Goal: Information Seeking & Learning: Learn about a topic

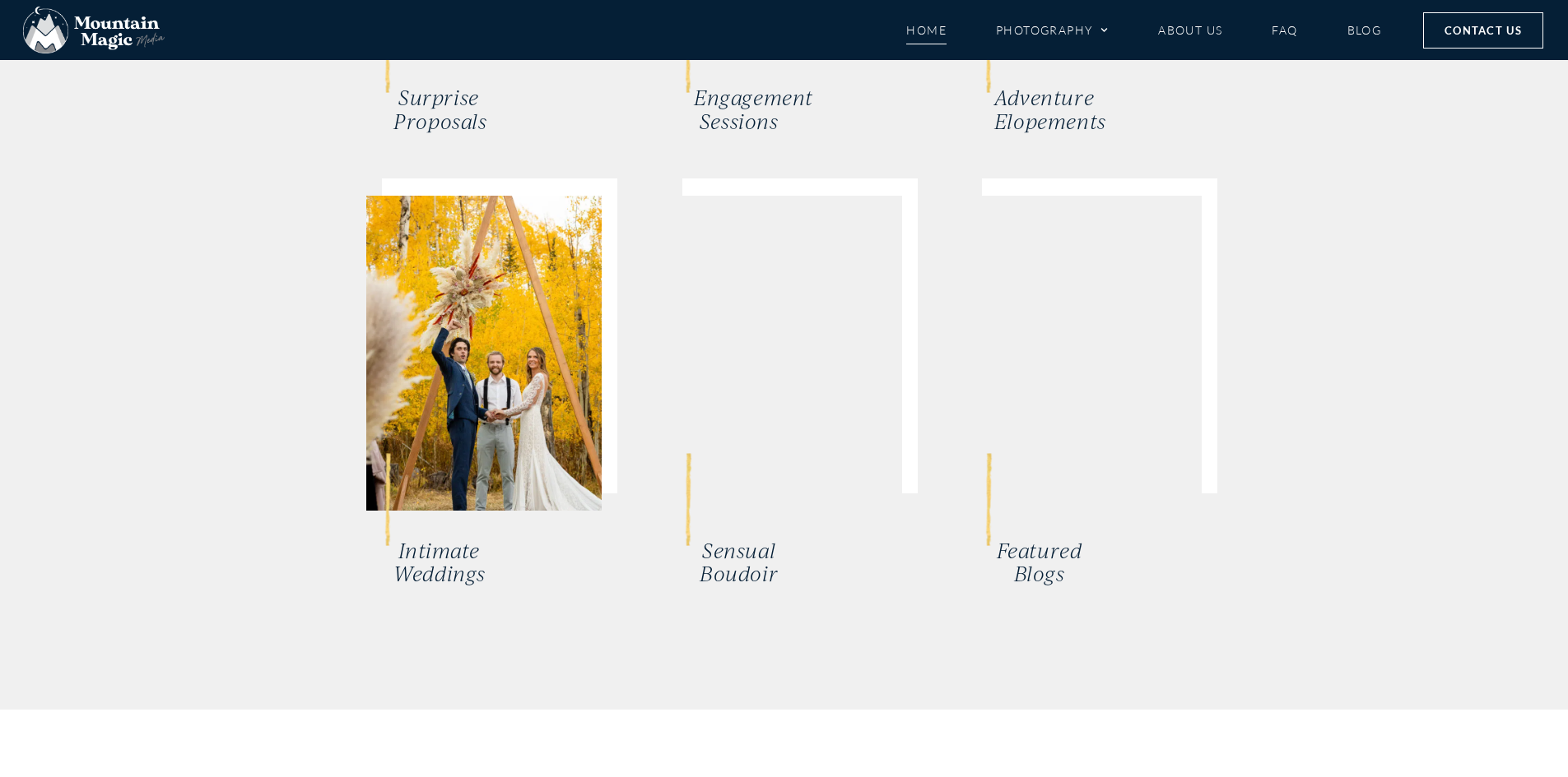
scroll to position [3428, 0]
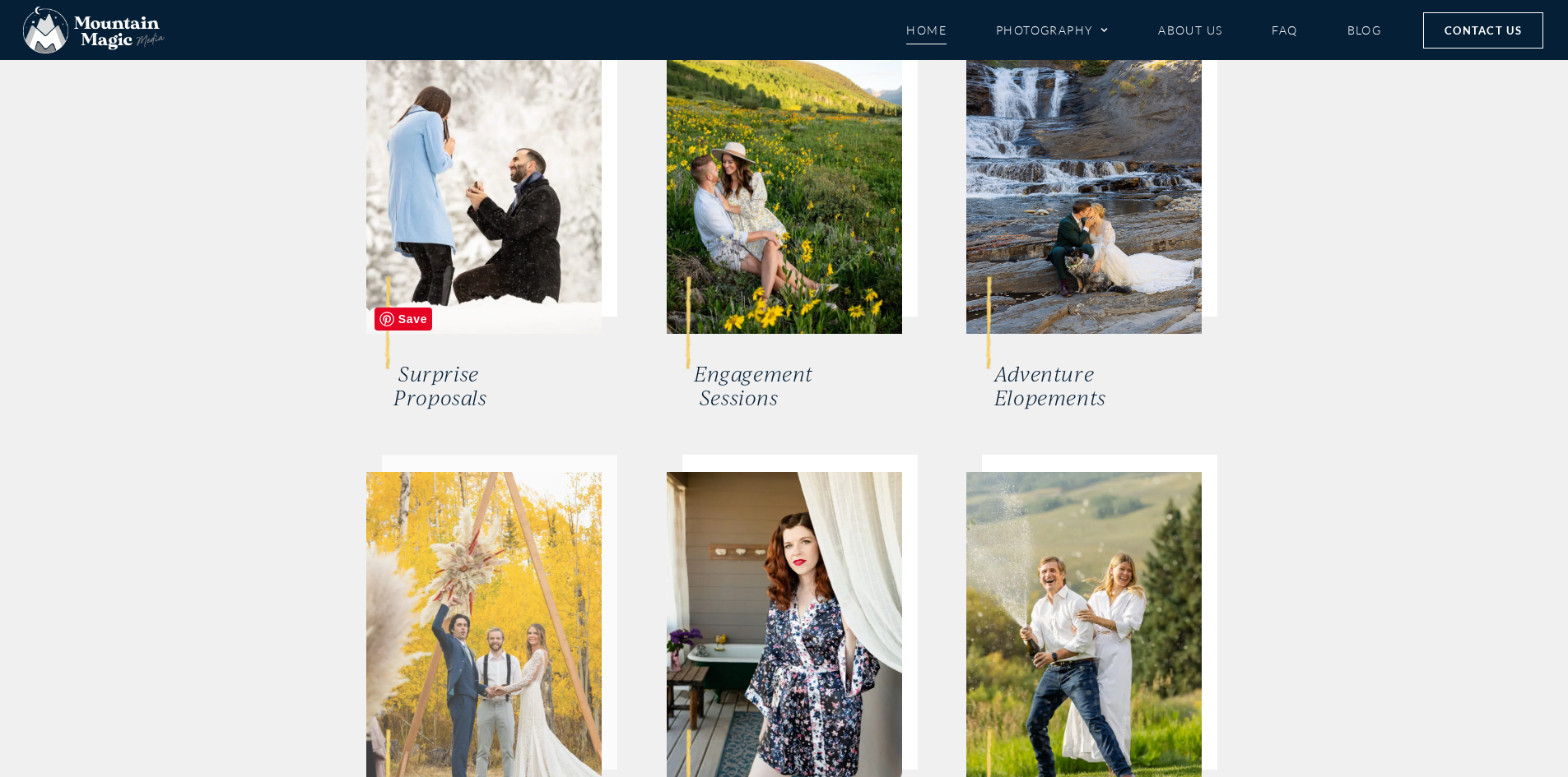
click at [553, 472] on img at bounding box center [484, 629] width 235 height 315
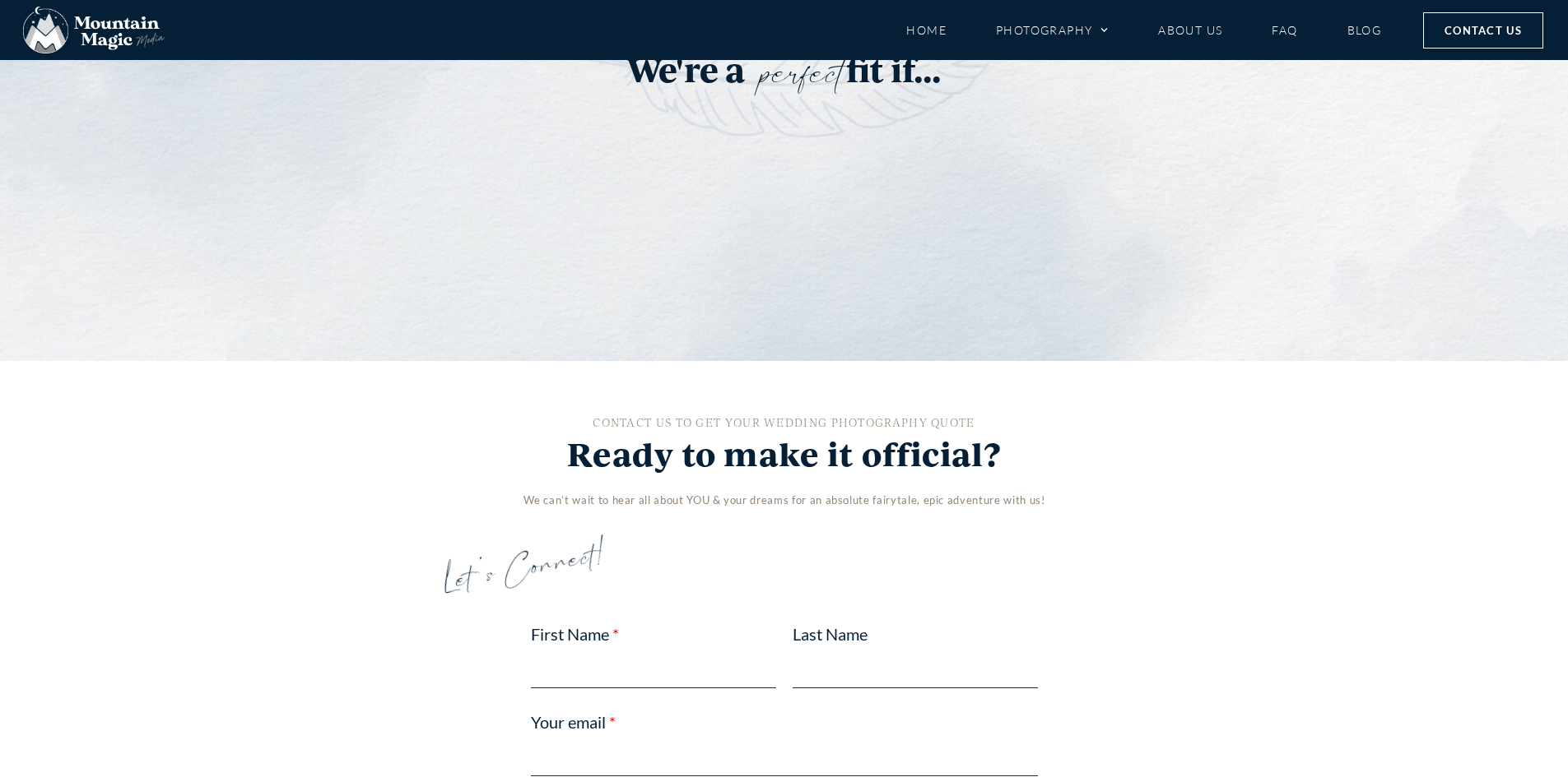
scroll to position [3290, 0]
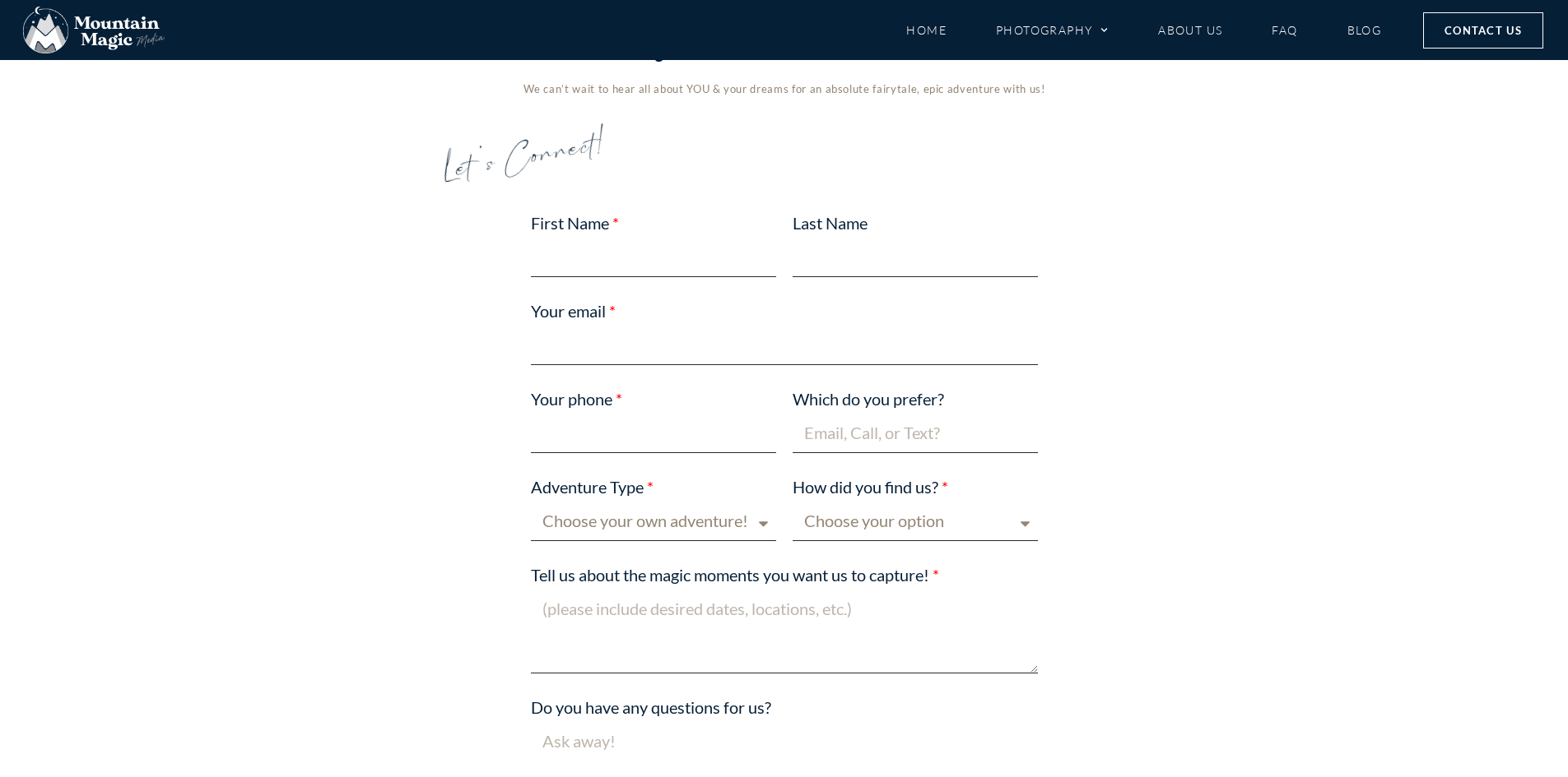
click at [1063, 330] on span "Mt. [GEOGRAPHIC_DATA]" at bounding box center [1072, 367] width 251 height 76
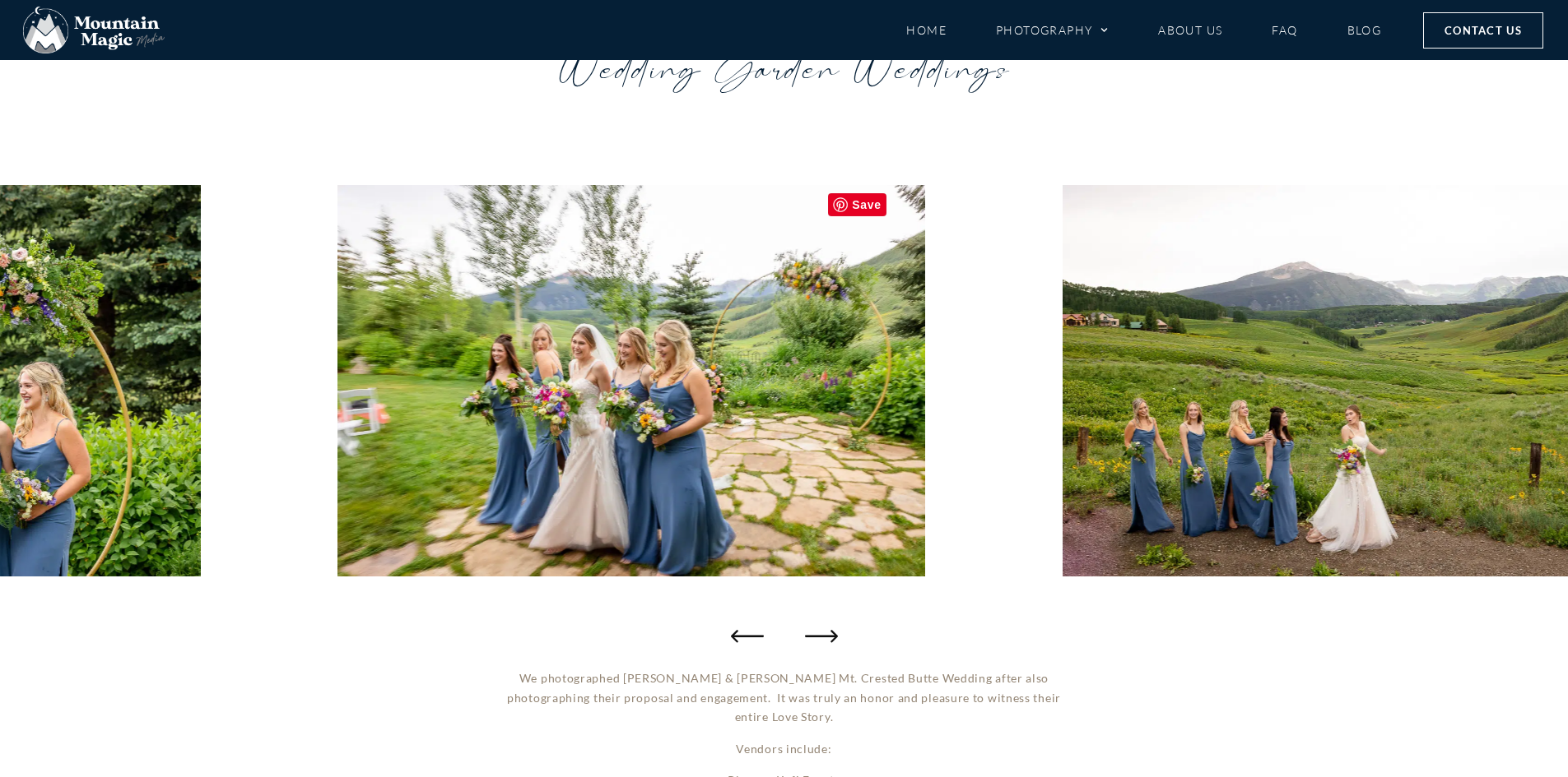
scroll to position [137, 0]
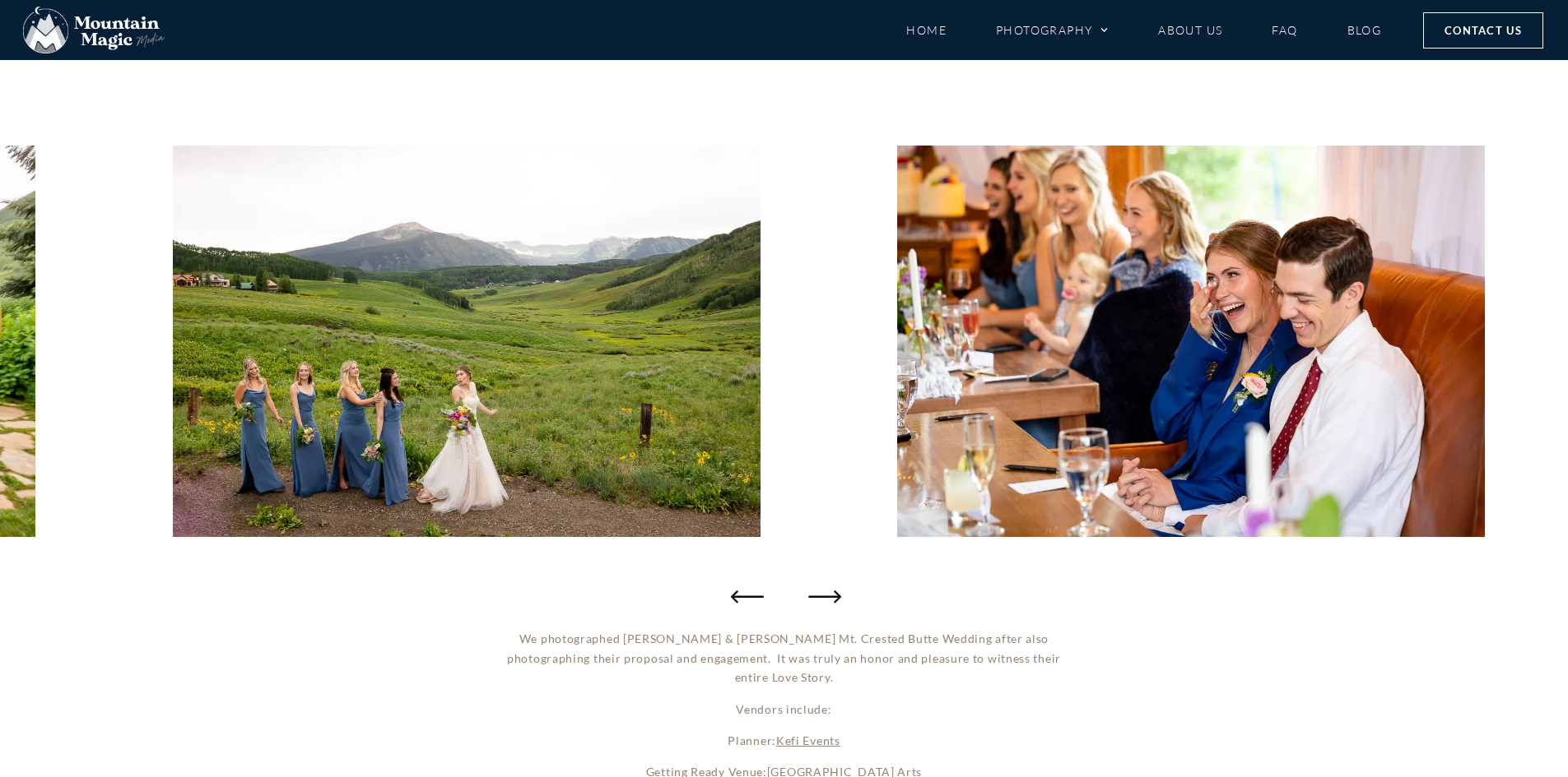
click at [816, 594] on icon "Next slide" at bounding box center [825, 596] width 33 height 33
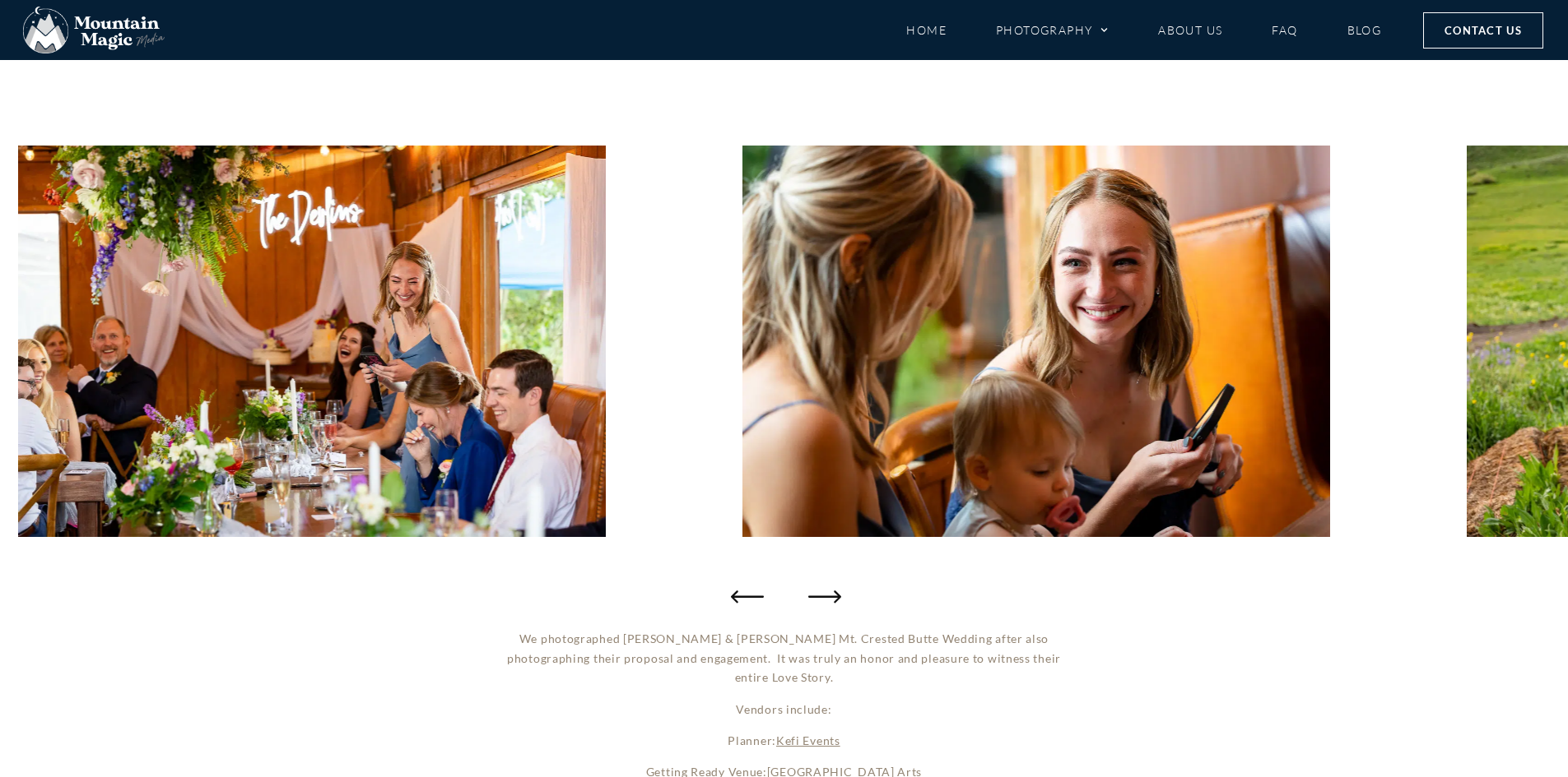
click at [834, 593] on icon "Next slide" at bounding box center [825, 596] width 33 height 33
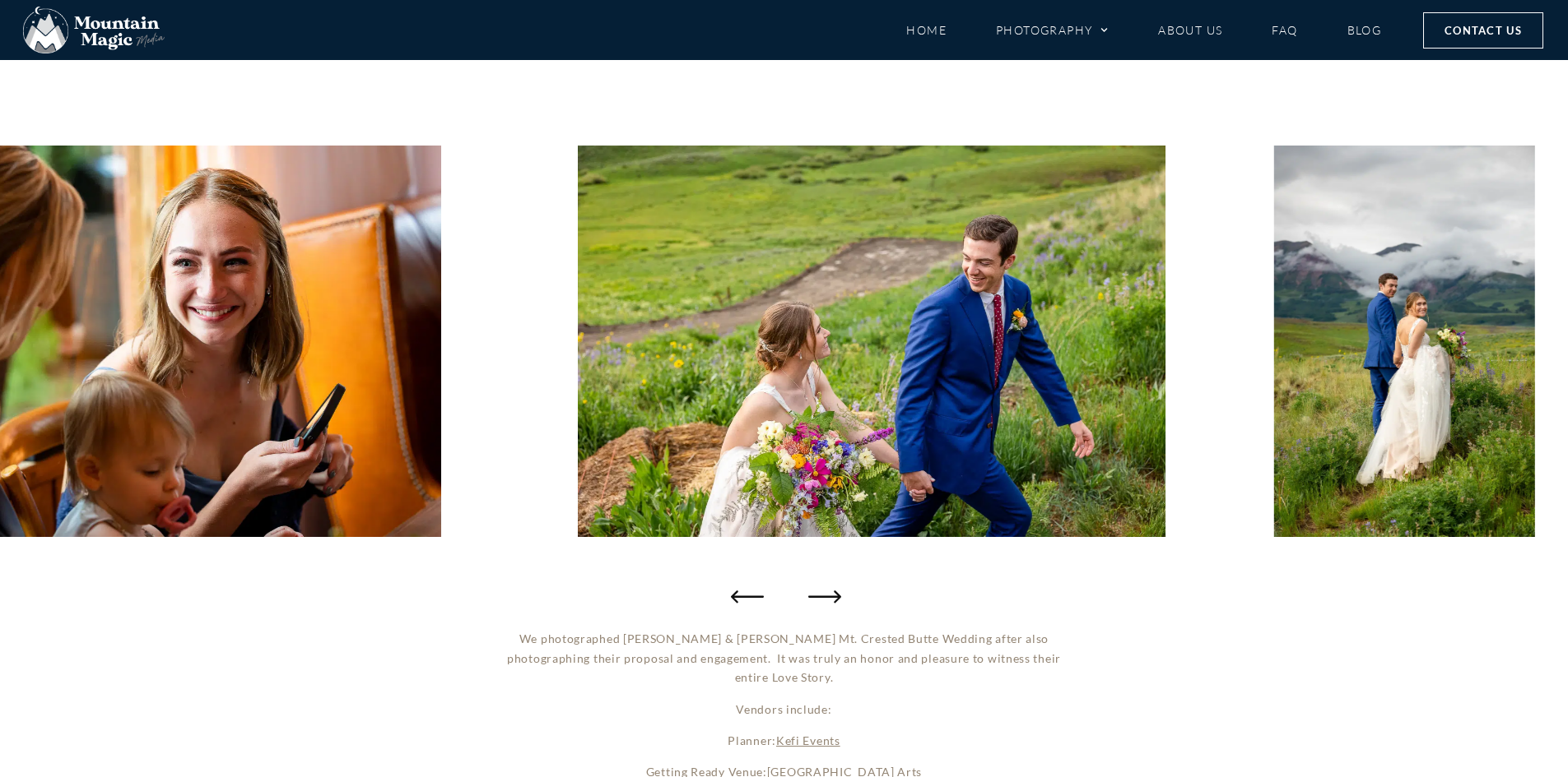
click at [834, 591] on icon "Next slide" at bounding box center [825, 596] width 33 height 33
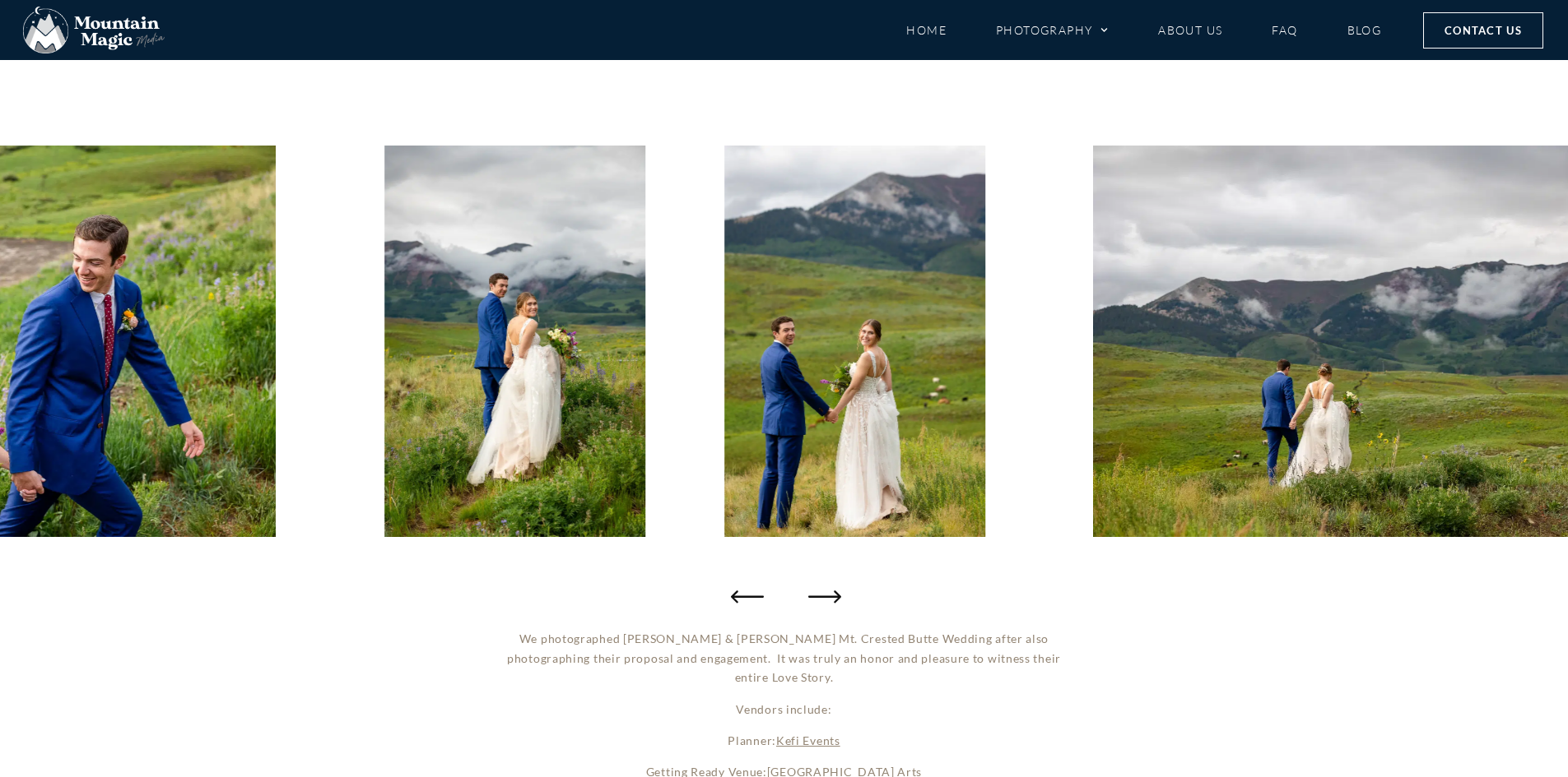
click at [834, 591] on icon "Next slide" at bounding box center [825, 596] width 33 height 33
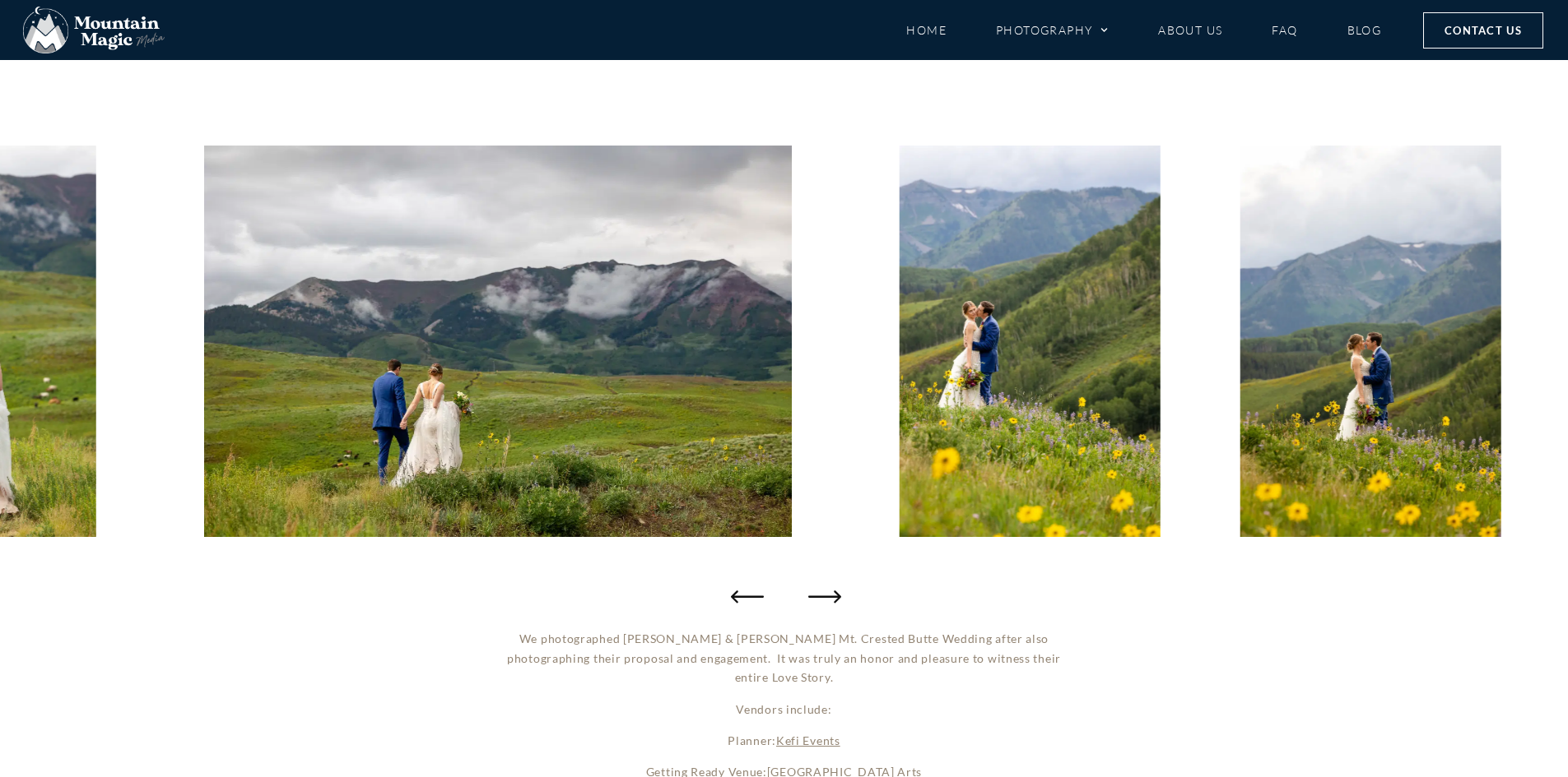
click at [834, 589] on icon "Next slide" at bounding box center [825, 596] width 33 height 33
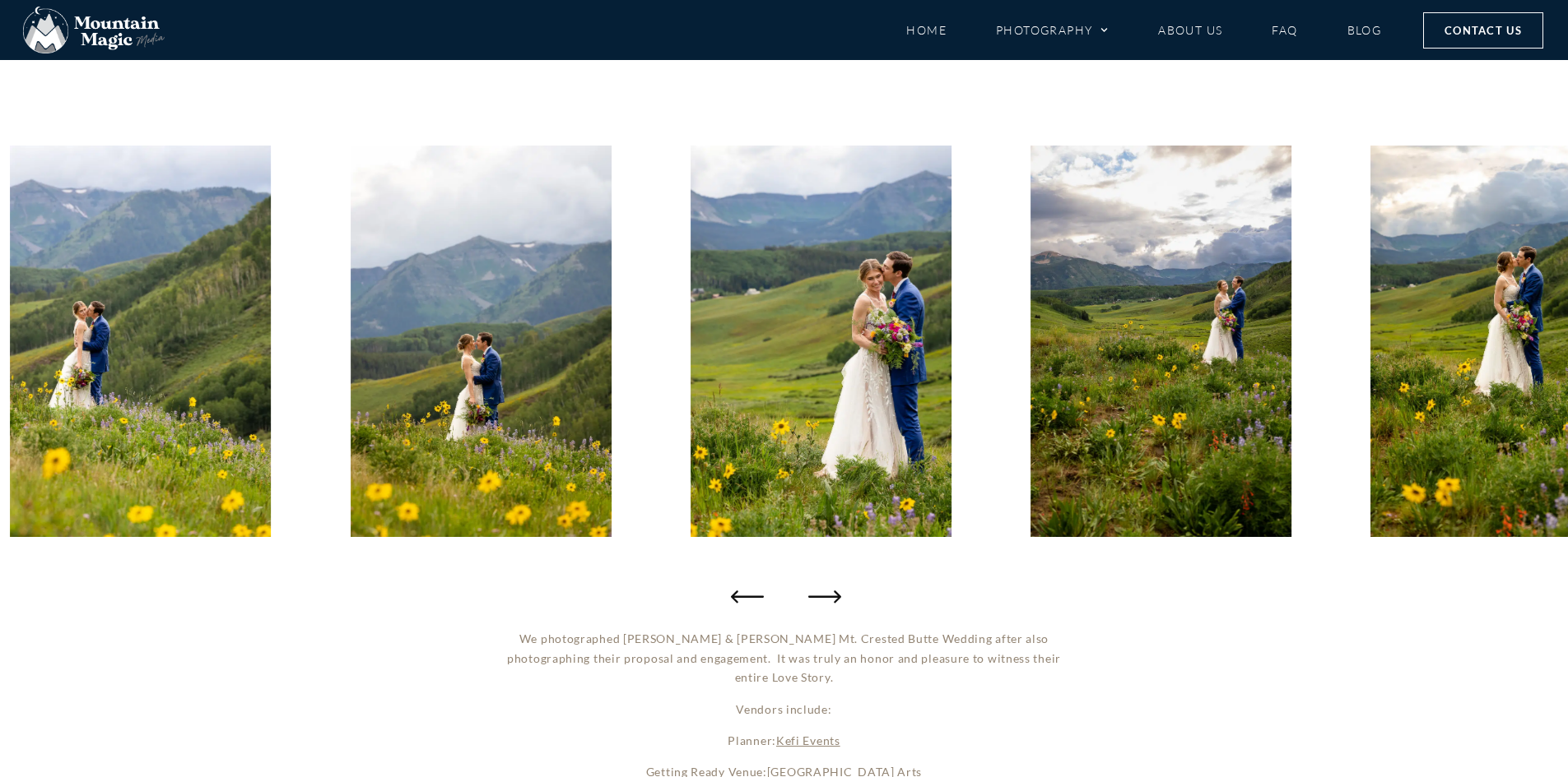
click at [835, 586] on icon "Next slide" at bounding box center [825, 596] width 33 height 33
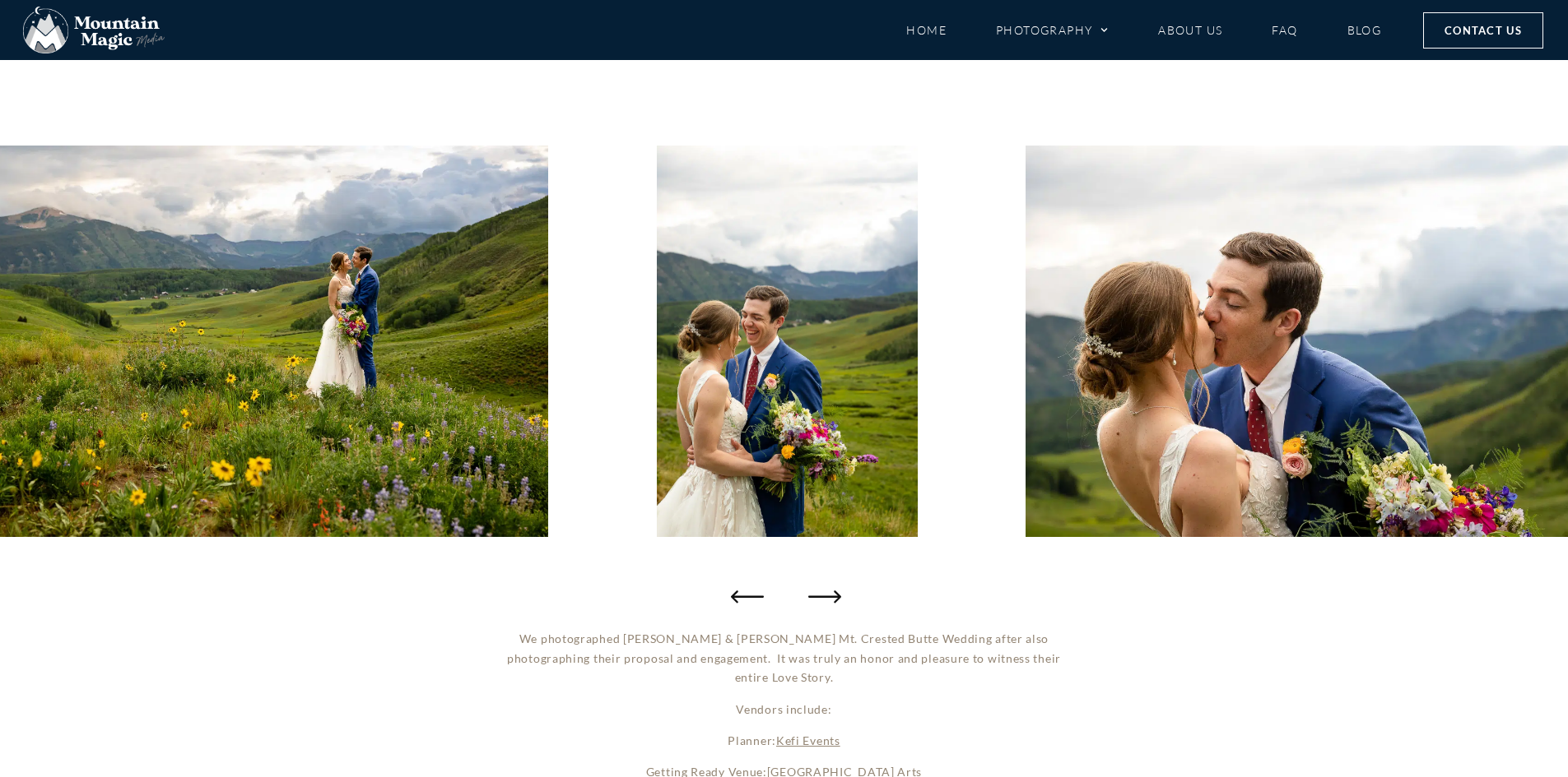
click at [834, 588] on icon "Next slide" at bounding box center [825, 596] width 33 height 33
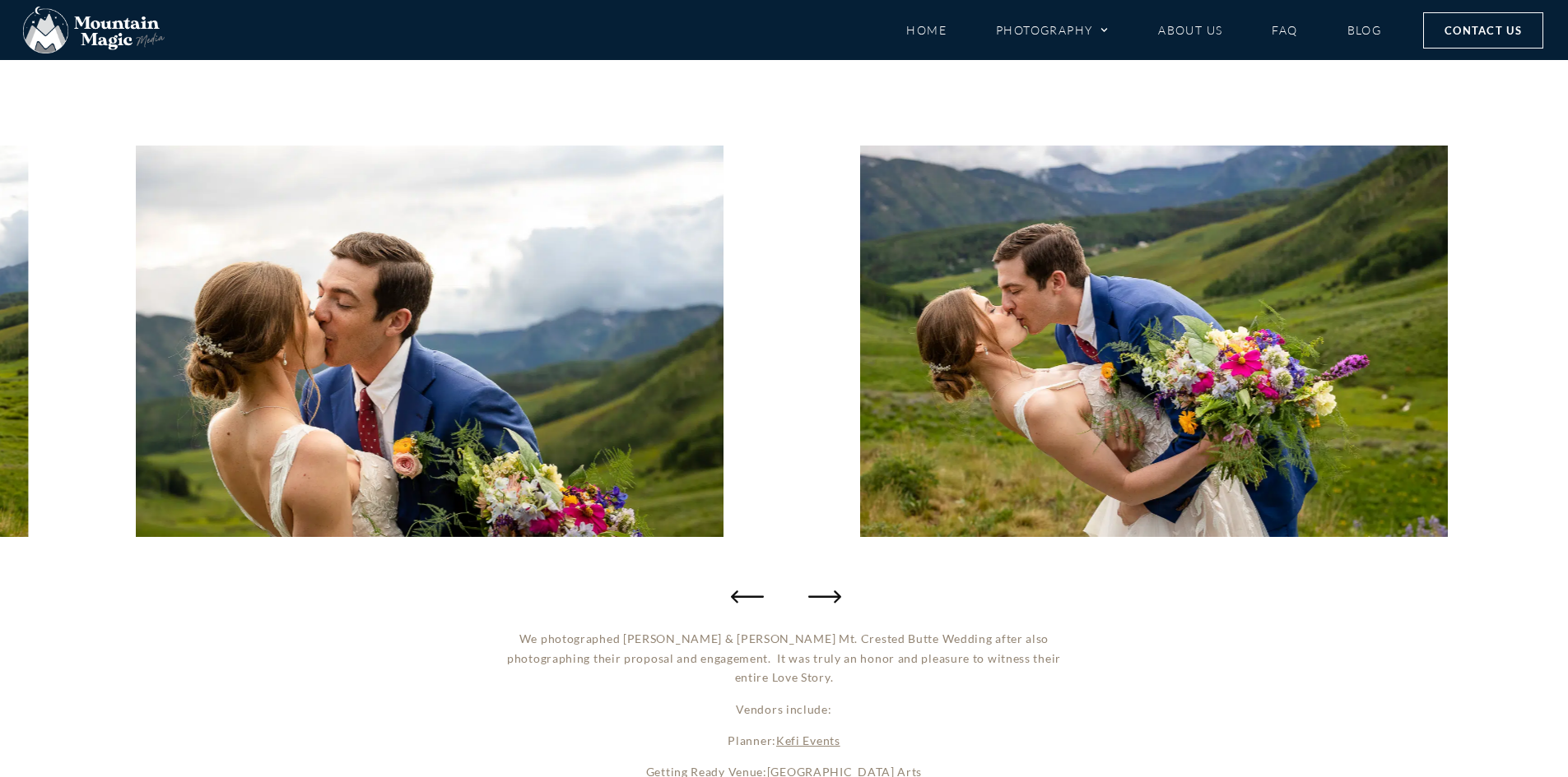
click at [833, 590] on icon "Next slide" at bounding box center [825, 596] width 33 height 33
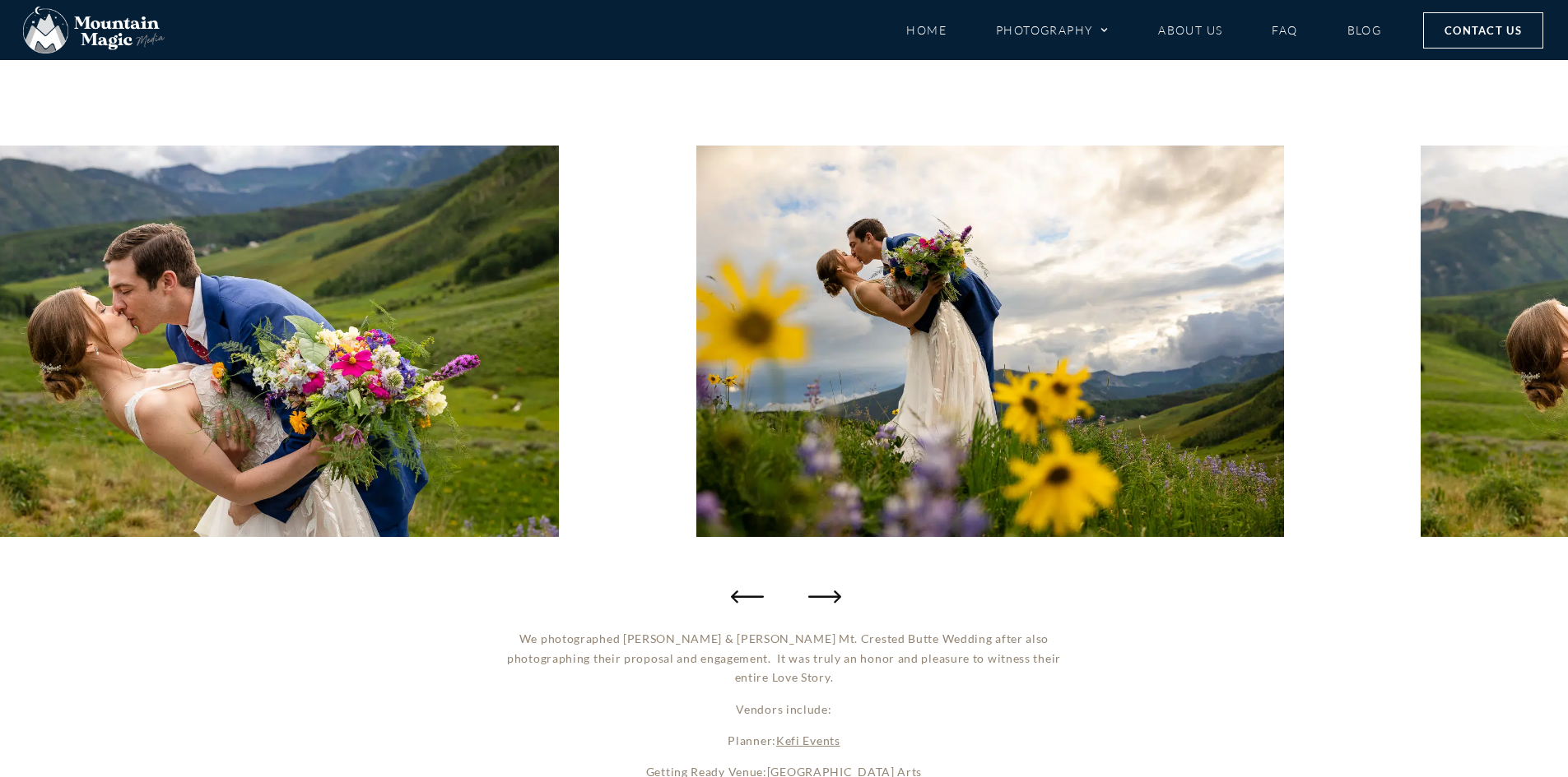
click at [833, 590] on icon "Next slide" at bounding box center [825, 596] width 33 height 33
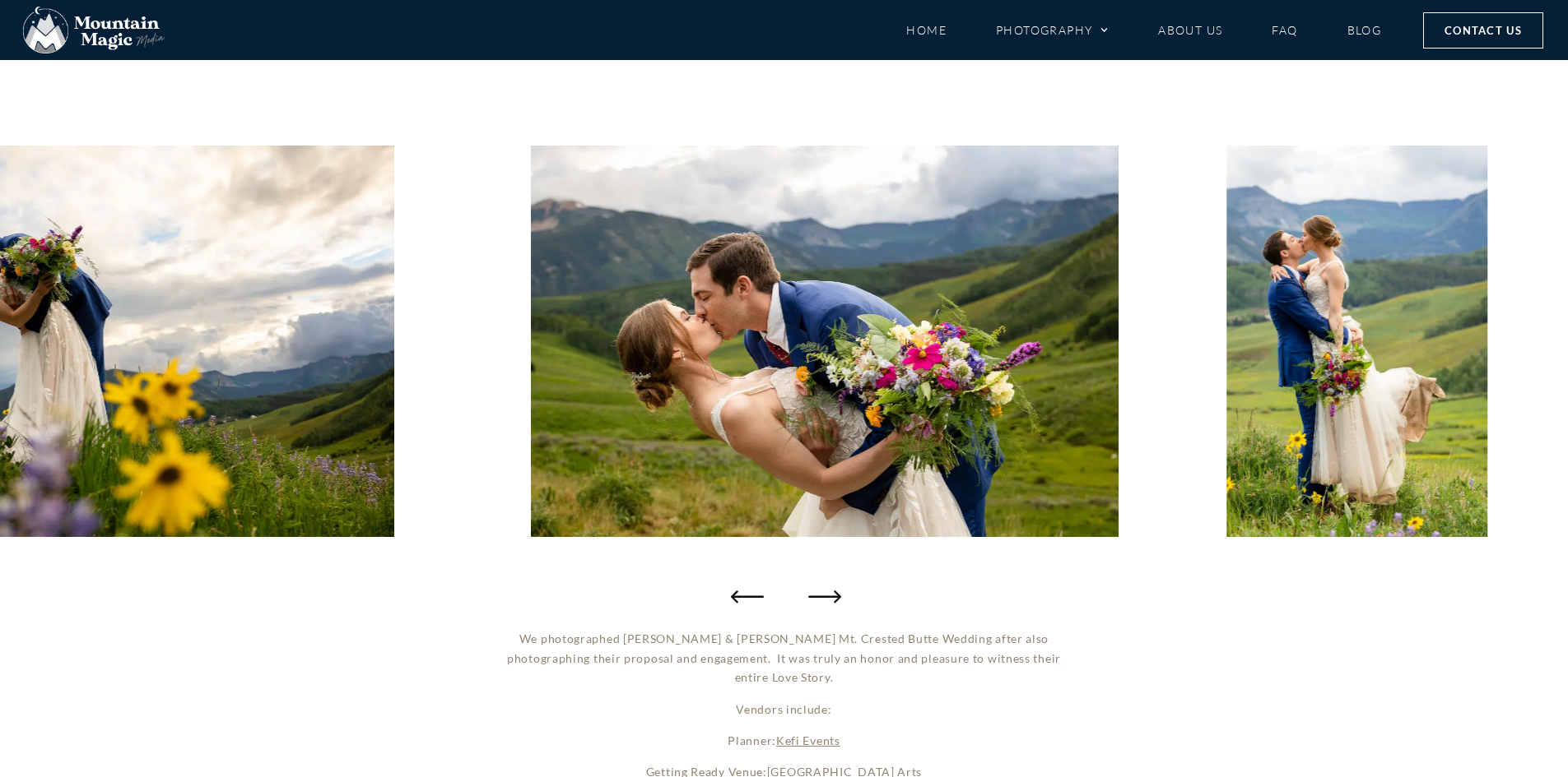
click at [833, 590] on icon "Next slide" at bounding box center [825, 596] width 33 height 33
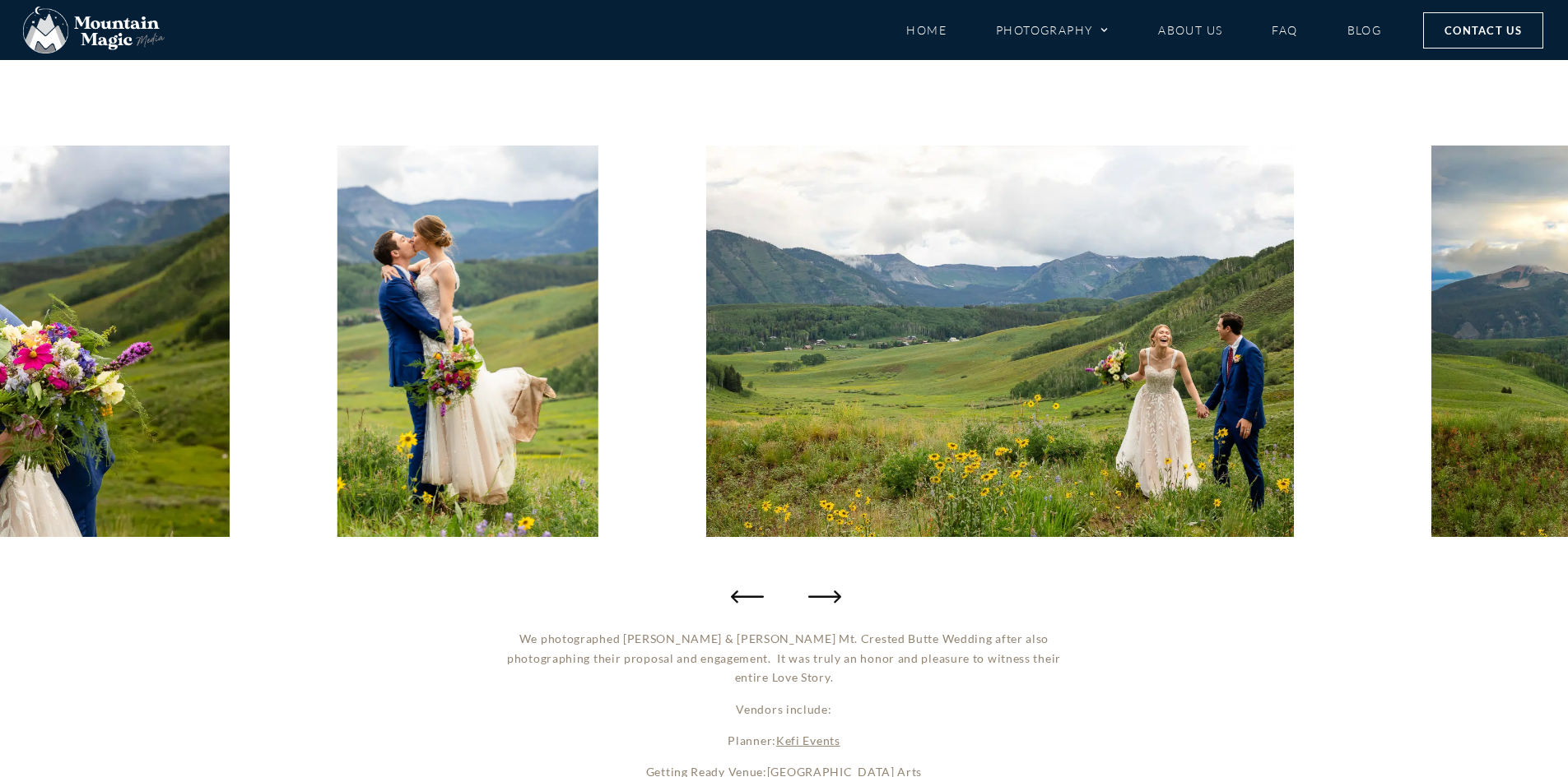
click at [833, 590] on icon "Next slide" at bounding box center [825, 596] width 33 height 33
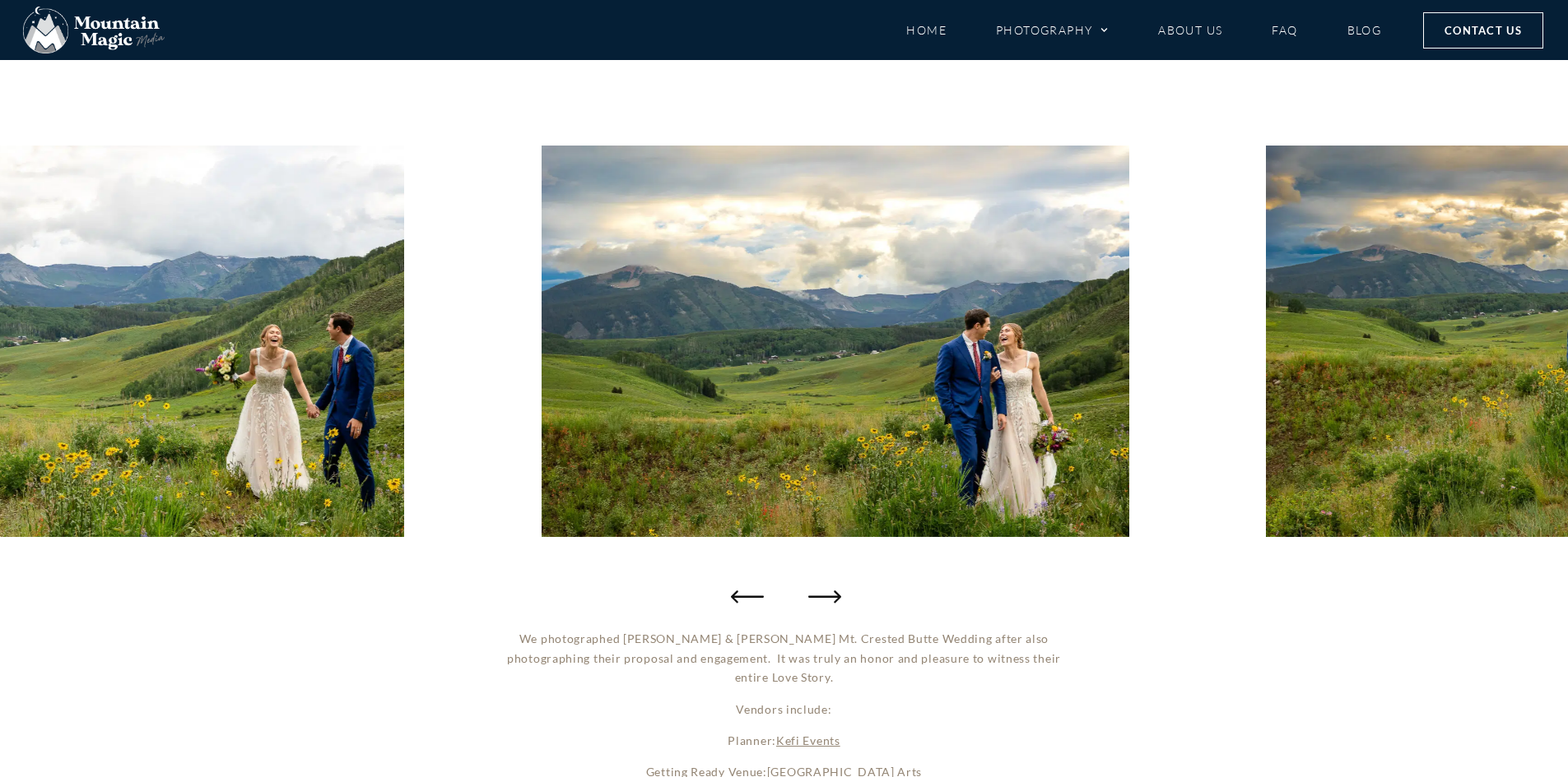
click at [833, 590] on icon "Next slide" at bounding box center [825, 596] width 33 height 33
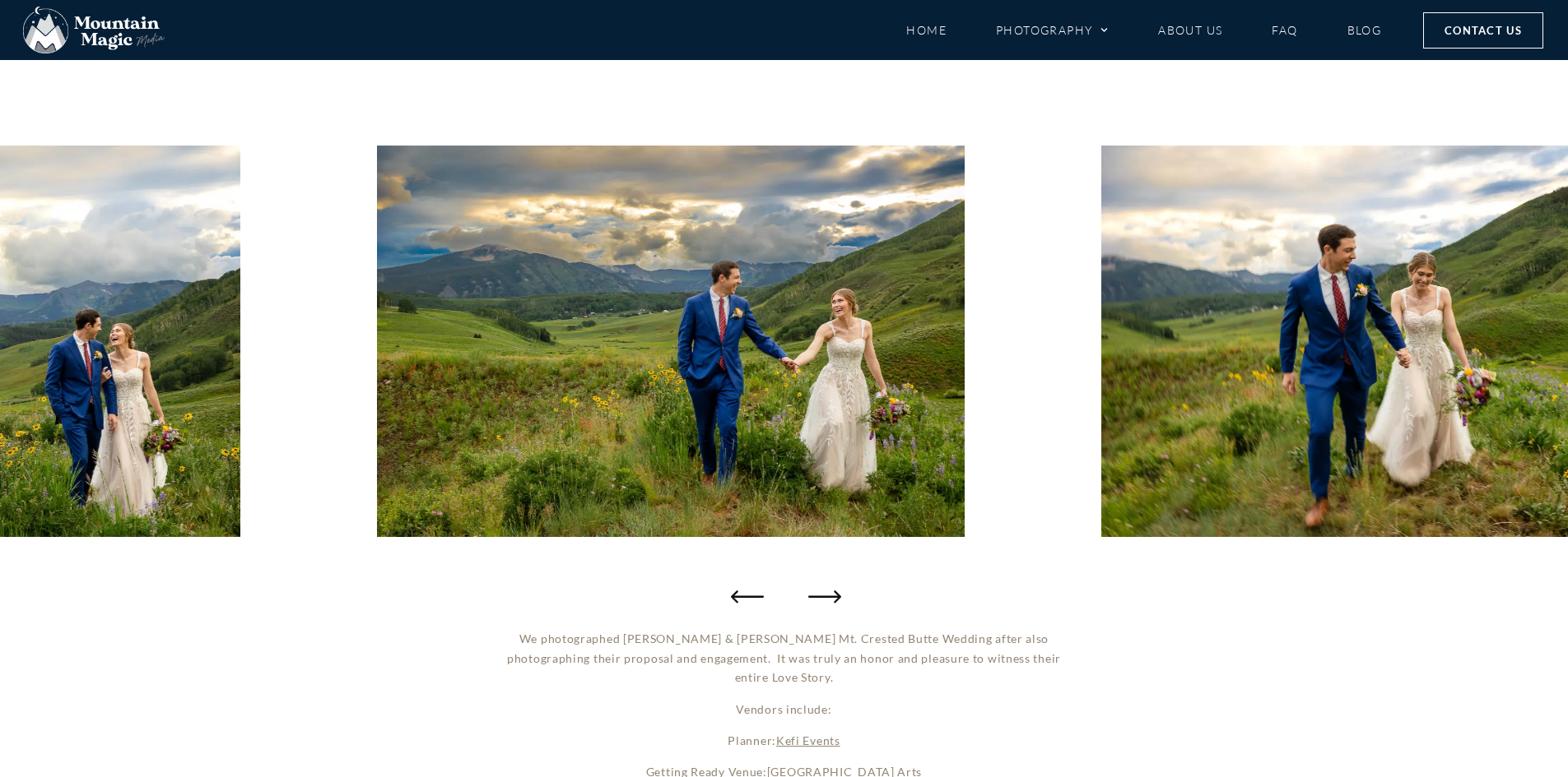
click at [833, 590] on icon "Next slide" at bounding box center [825, 596] width 33 height 33
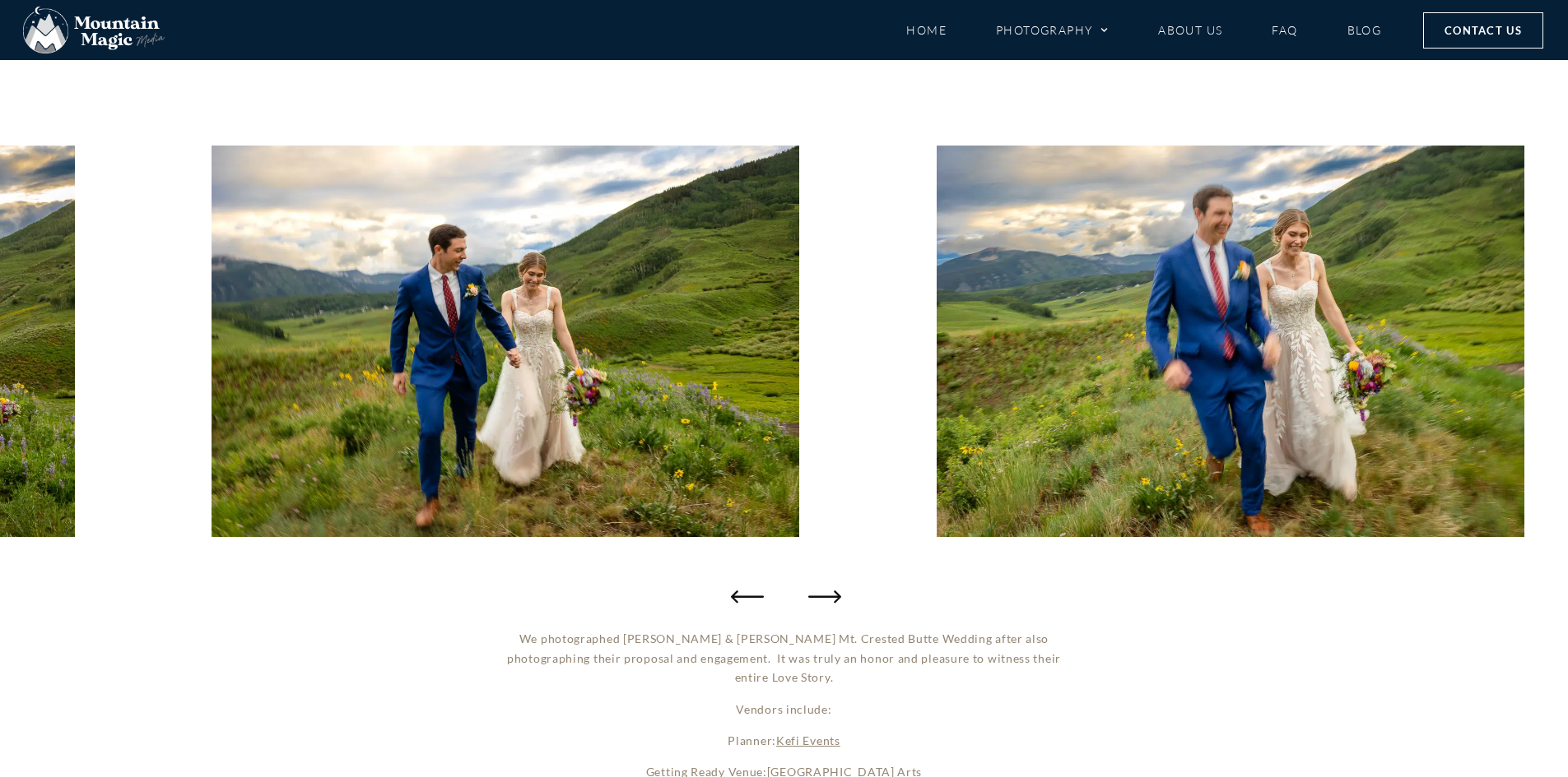
click at [833, 590] on icon "Next slide" at bounding box center [825, 596] width 33 height 33
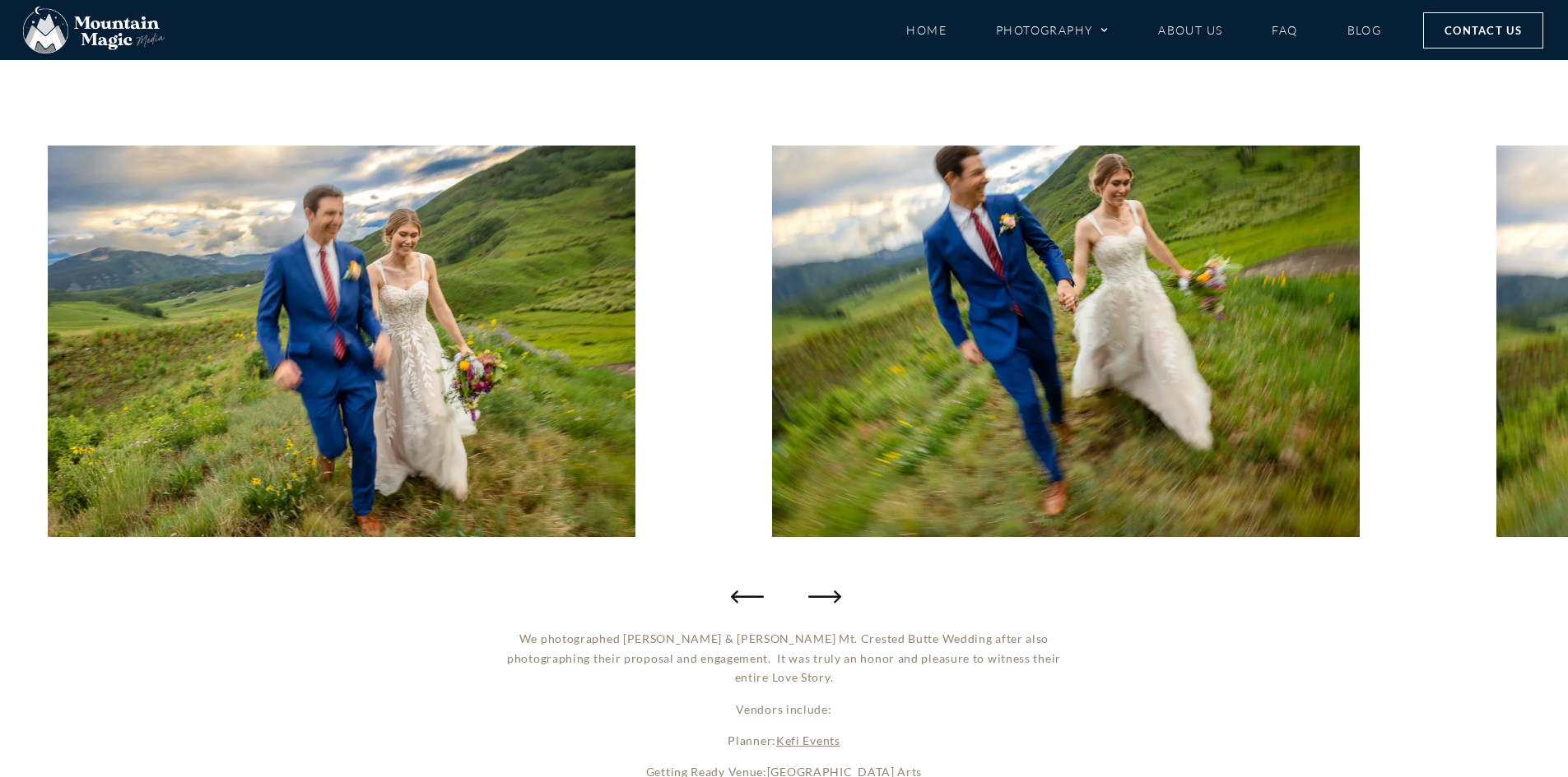
click at [833, 590] on icon "Next slide" at bounding box center [825, 596] width 33 height 33
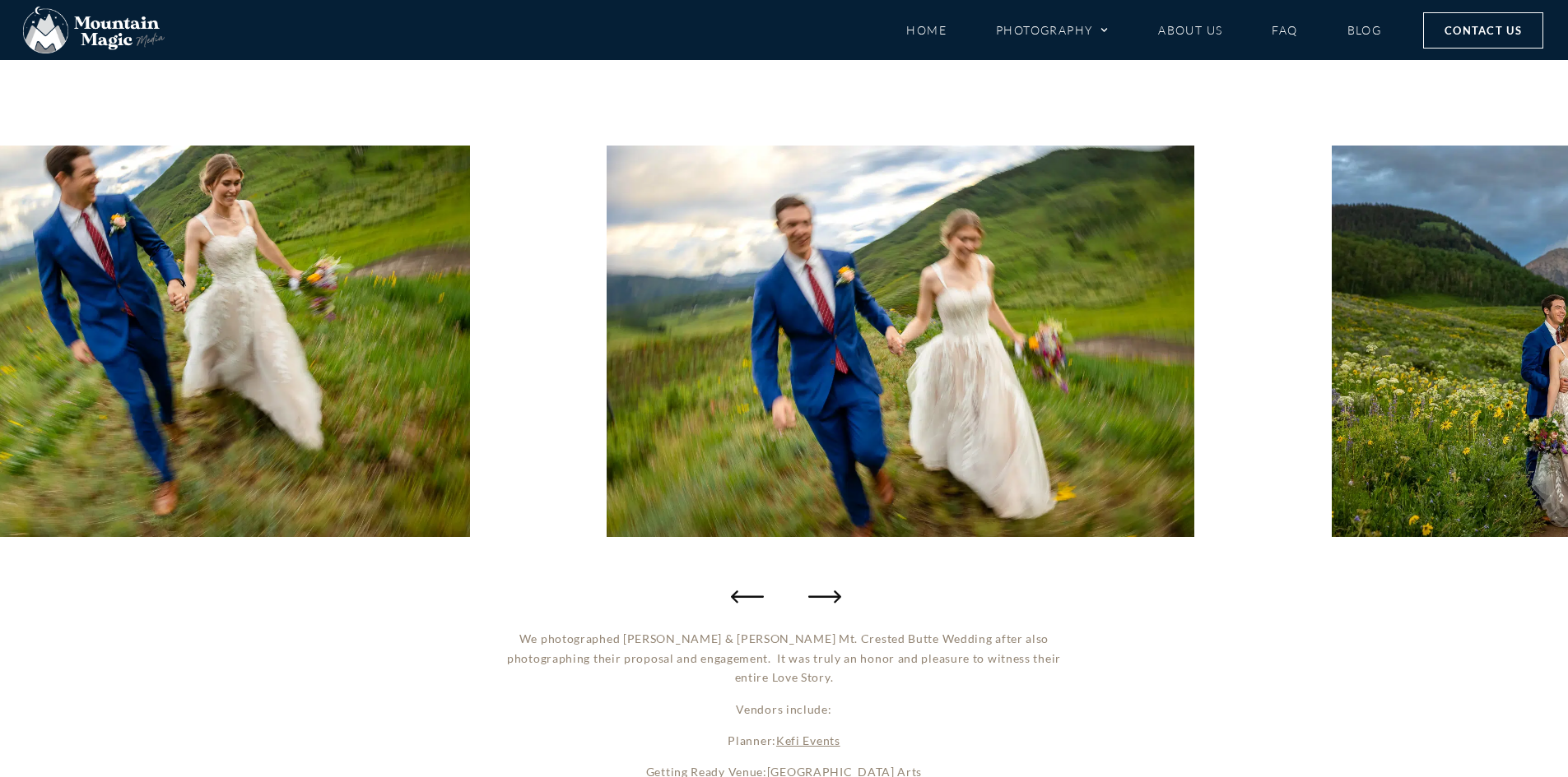
click at [833, 590] on icon "Next slide" at bounding box center [825, 596] width 33 height 33
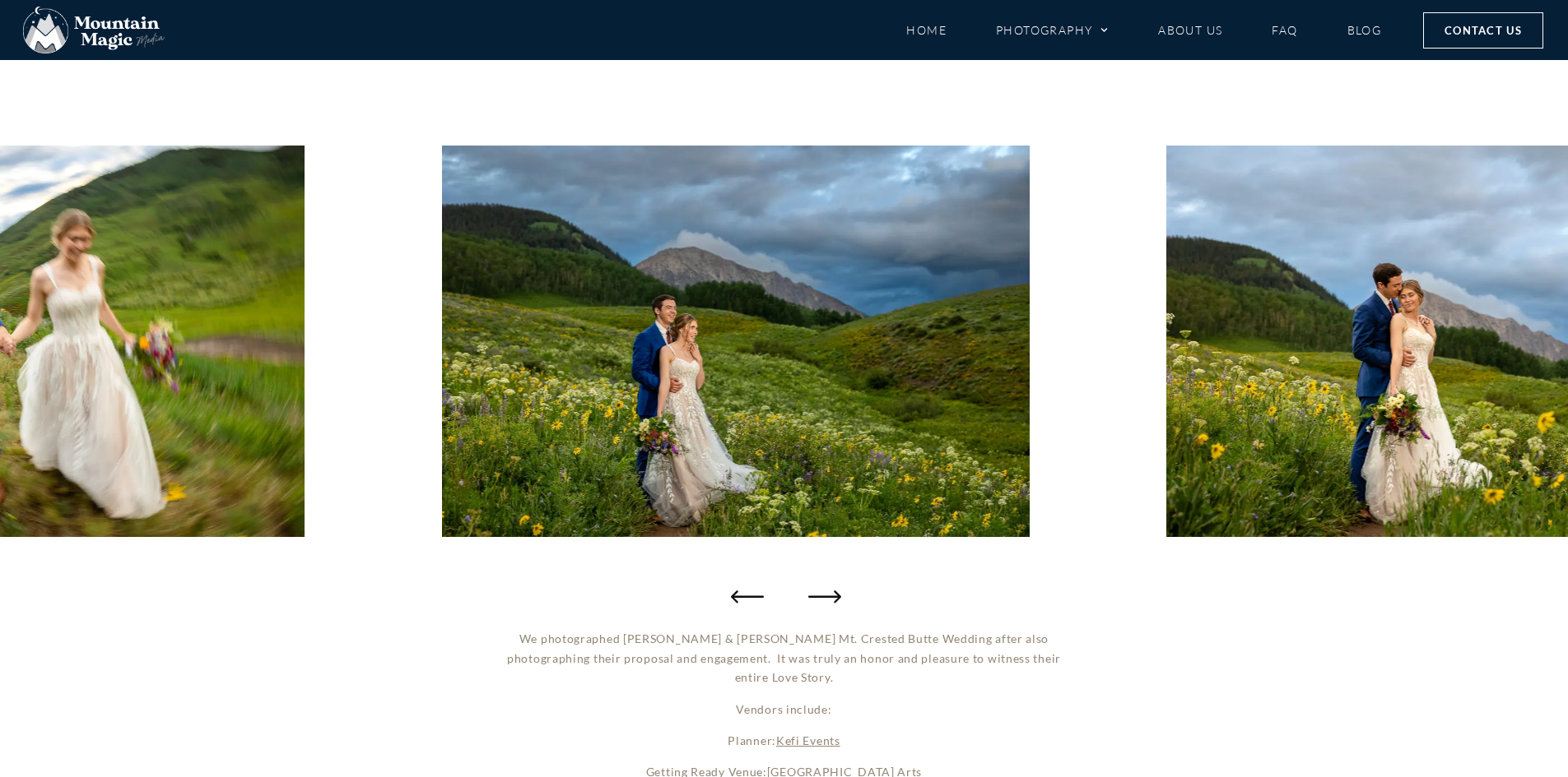
click at [832, 595] on icon "Next slide" at bounding box center [825, 596] width 33 height 33
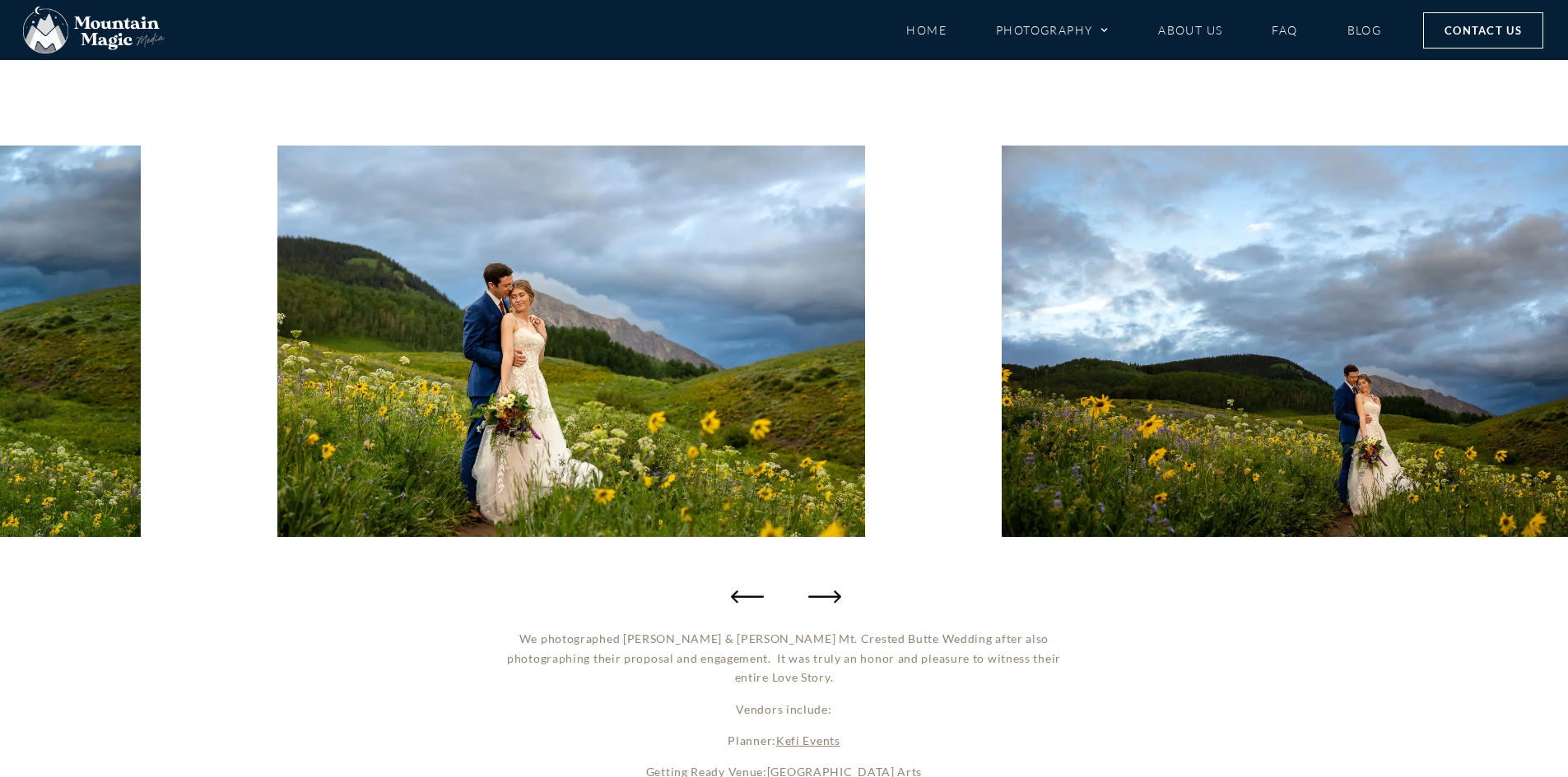
click at [832, 595] on icon "Next slide" at bounding box center [825, 596] width 33 height 33
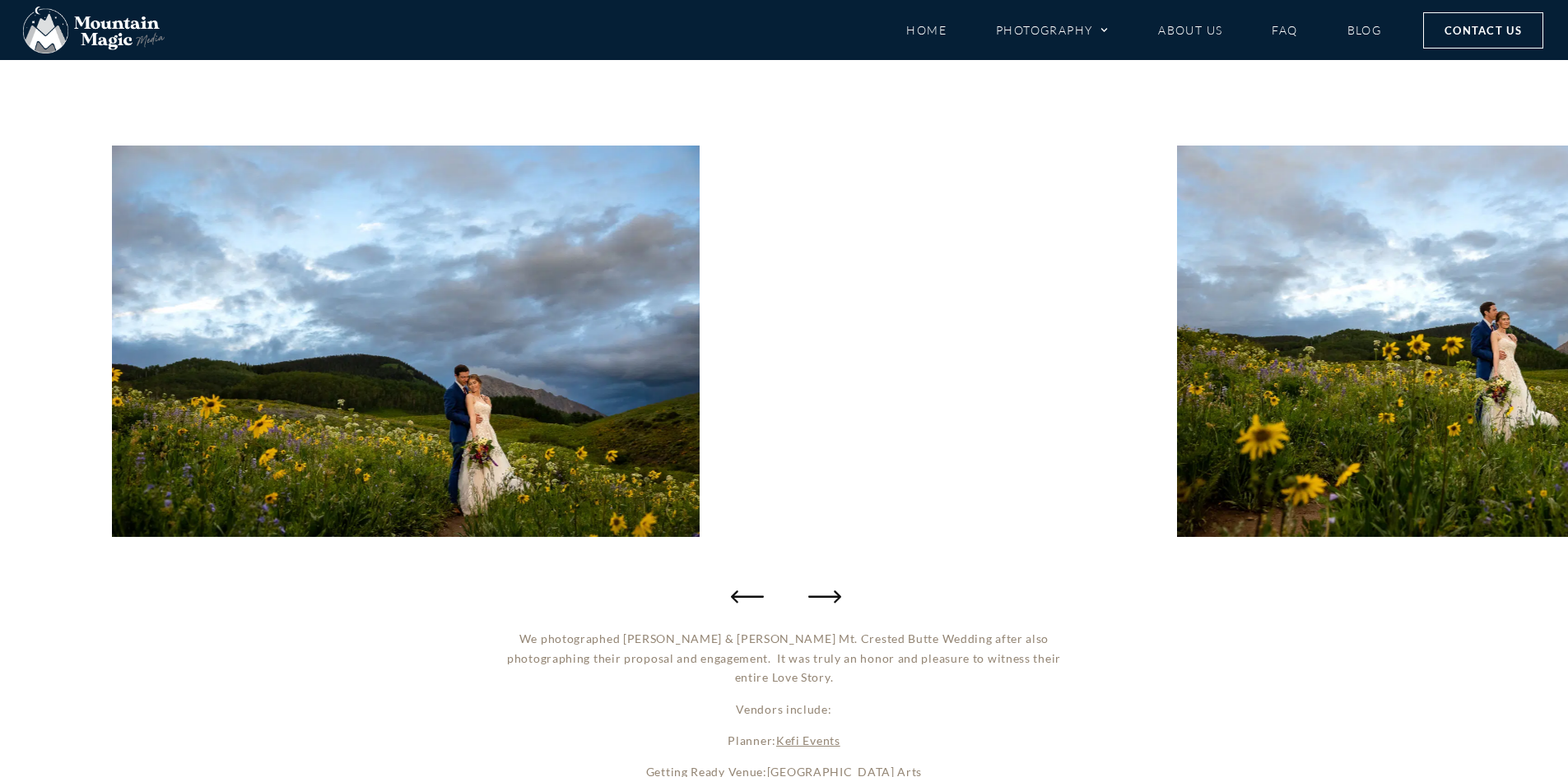
click at [831, 595] on icon "Next slide" at bounding box center [825, 596] width 33 height 33
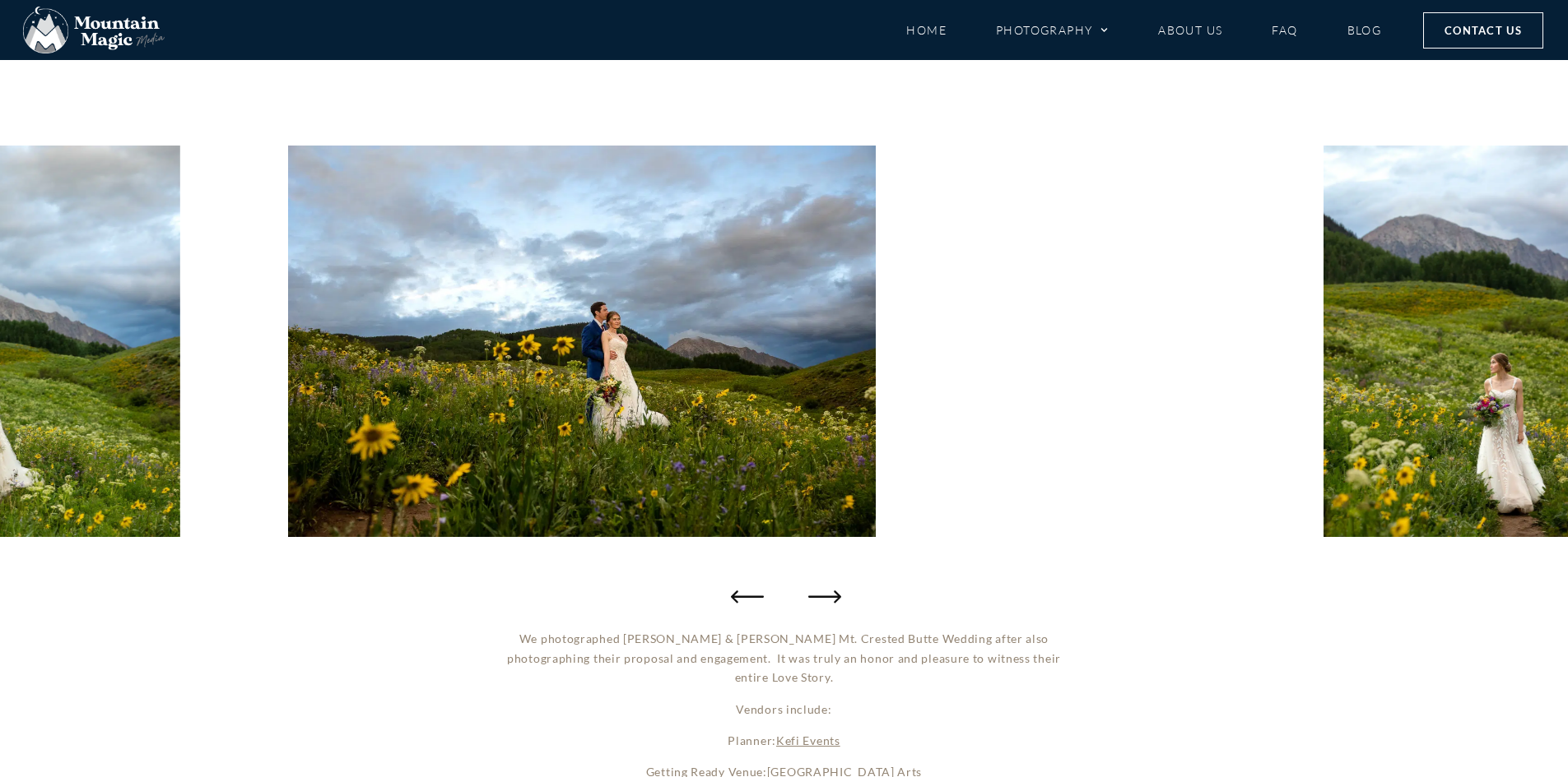
click at [831, 595] on icon "Next slide" at bounding box center [825, 596] width 33 height 33
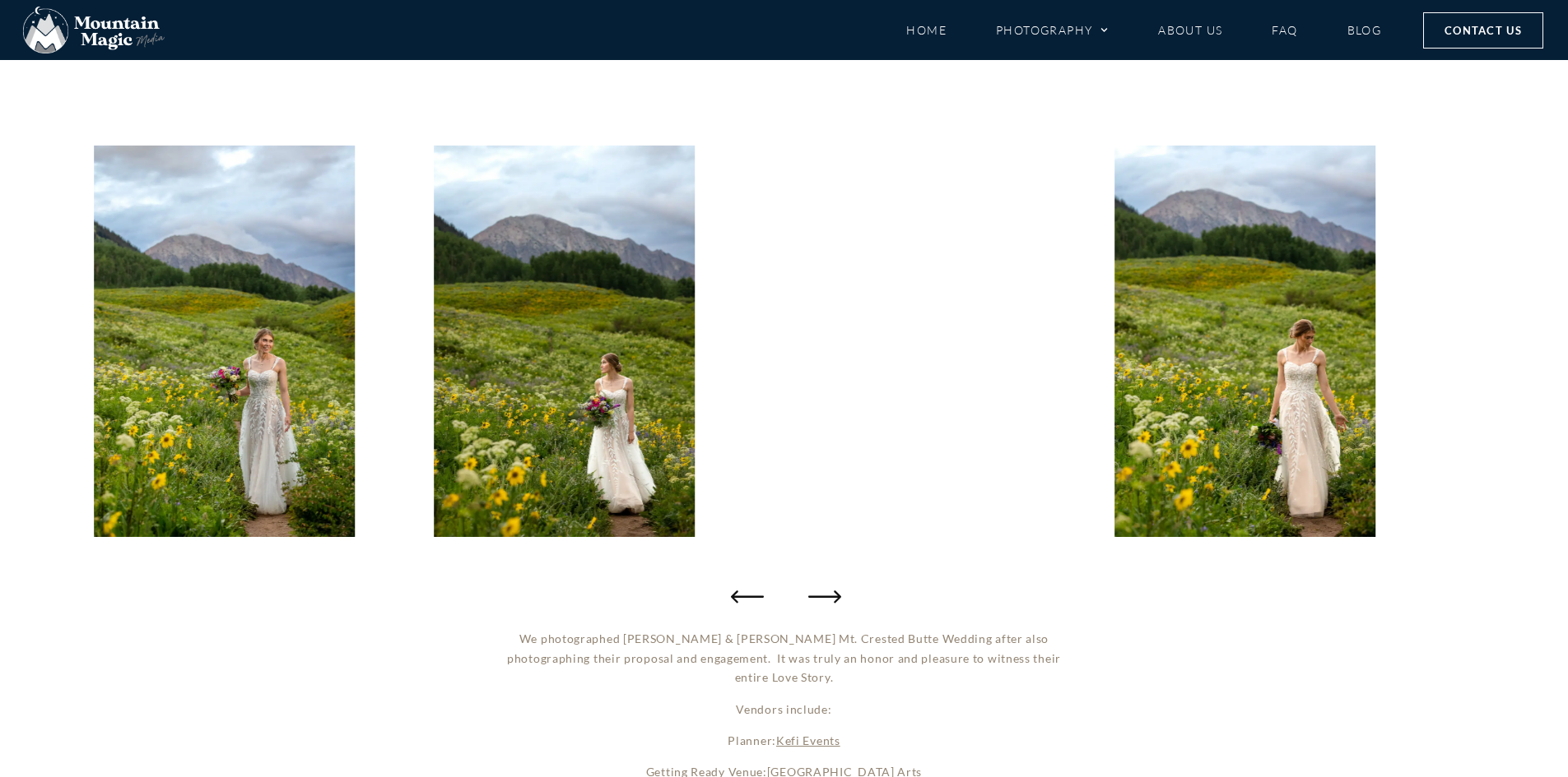
click at [831, 595] on icon "Next slide" at bounding box center [825, 596] width 33 height 33
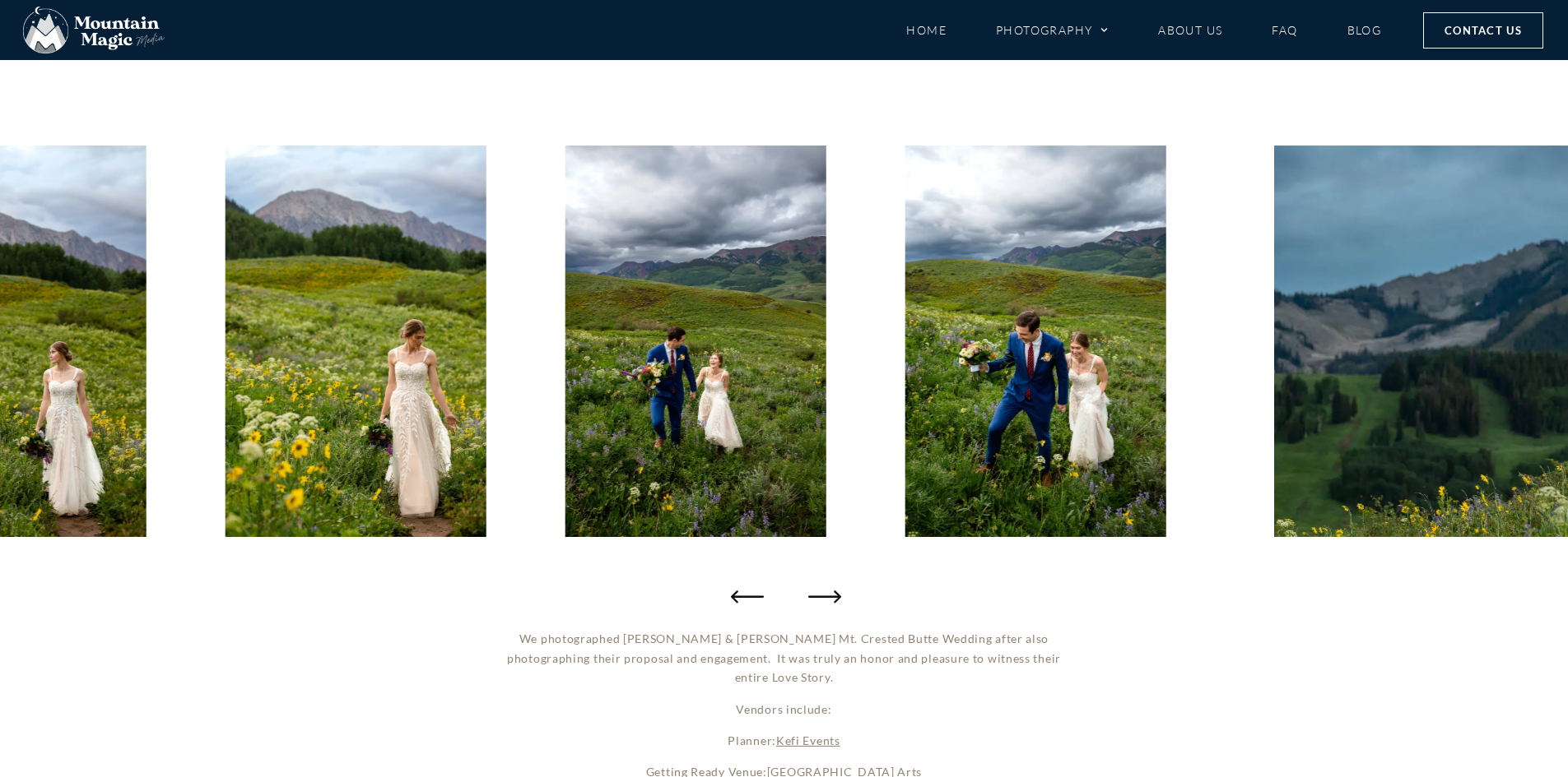
click at [831, 595] on icon "Next slide" at bounding box center [825, 596] width 33 height 33
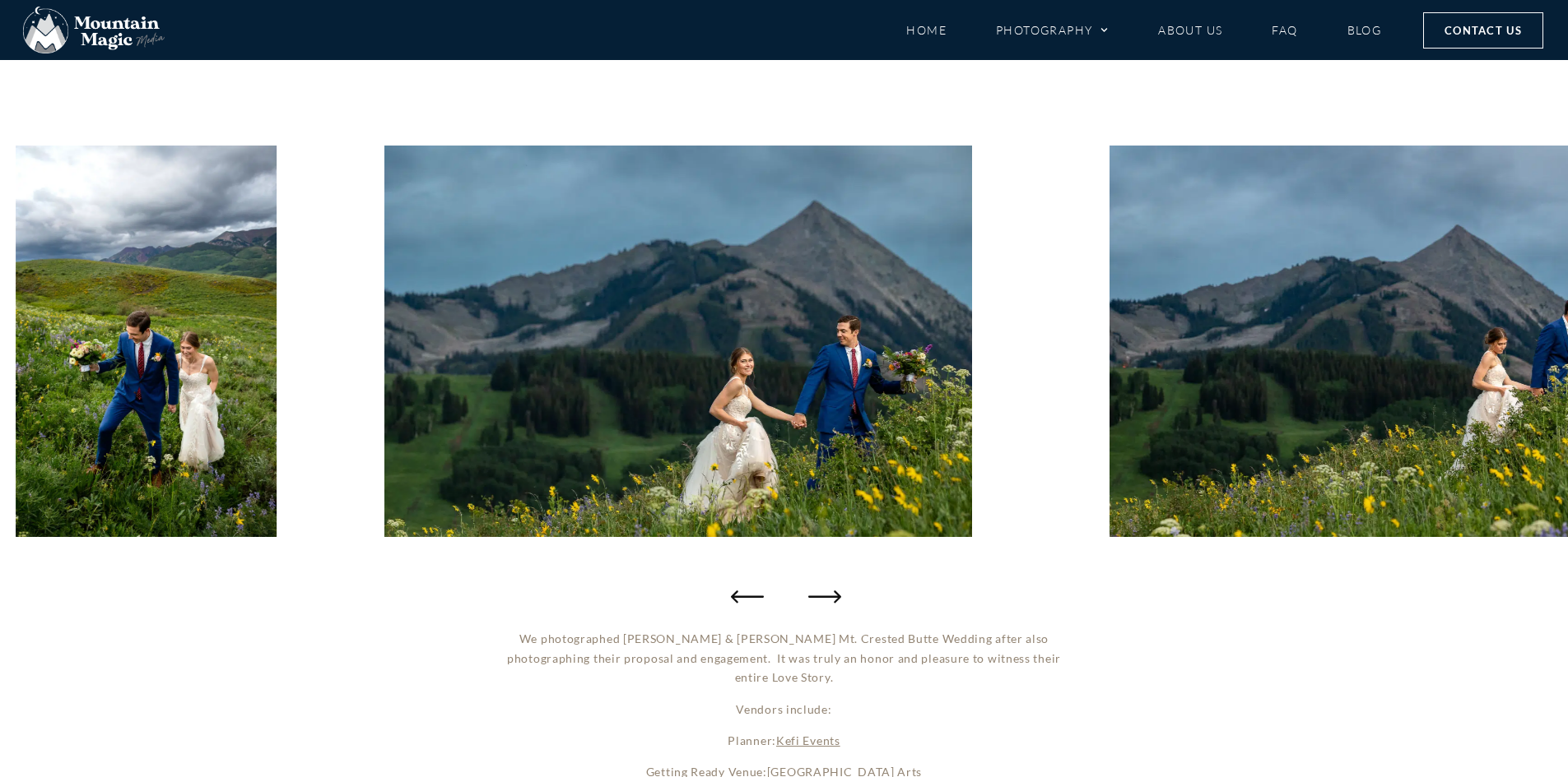
click at [831, 595] on icon "Next slide" at bounding box center [825, 596] width 33 height 33
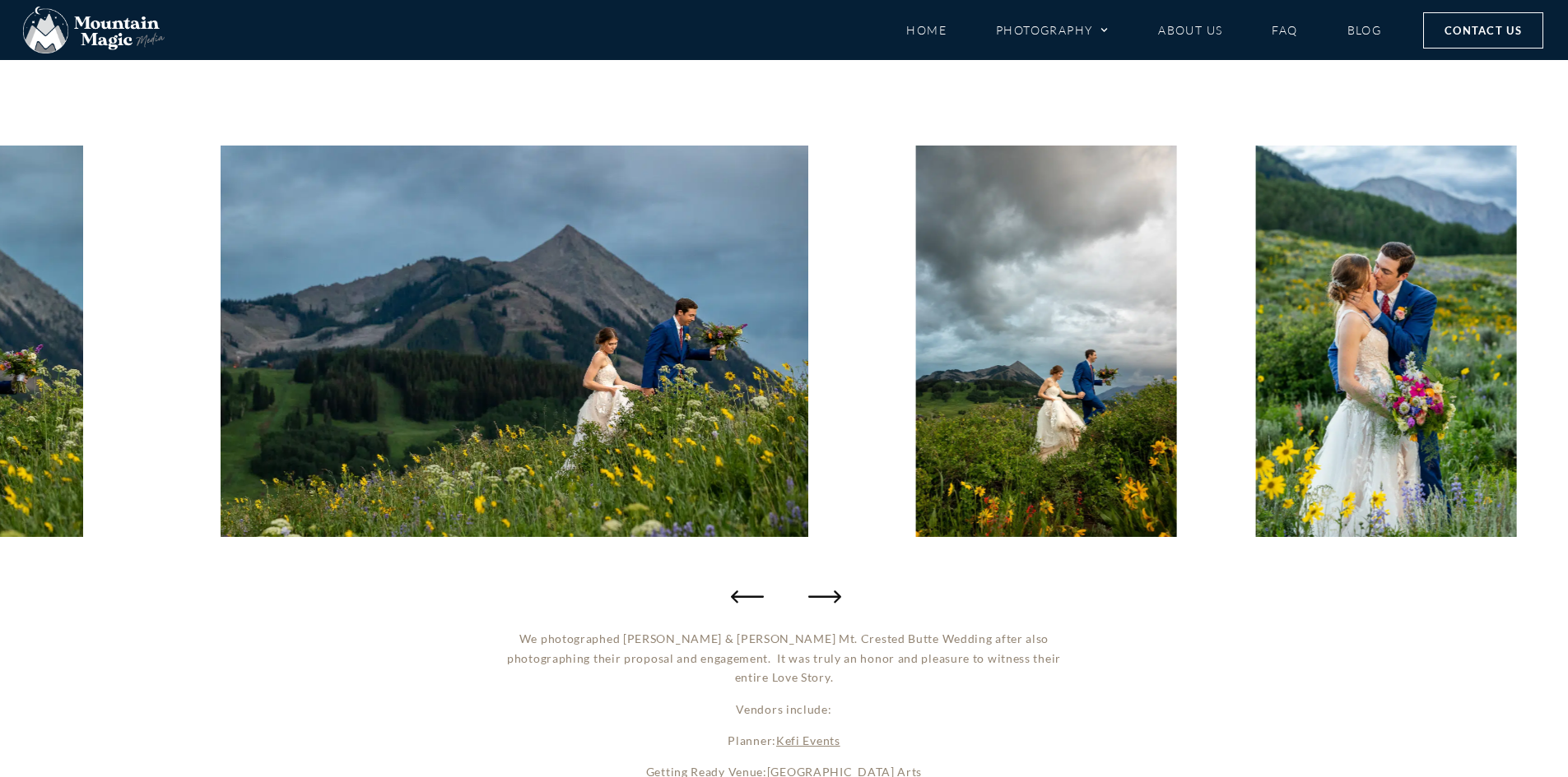
click at [831, 595] on icon "Next slide" at bounding box center [825, 596] width 33 height 33
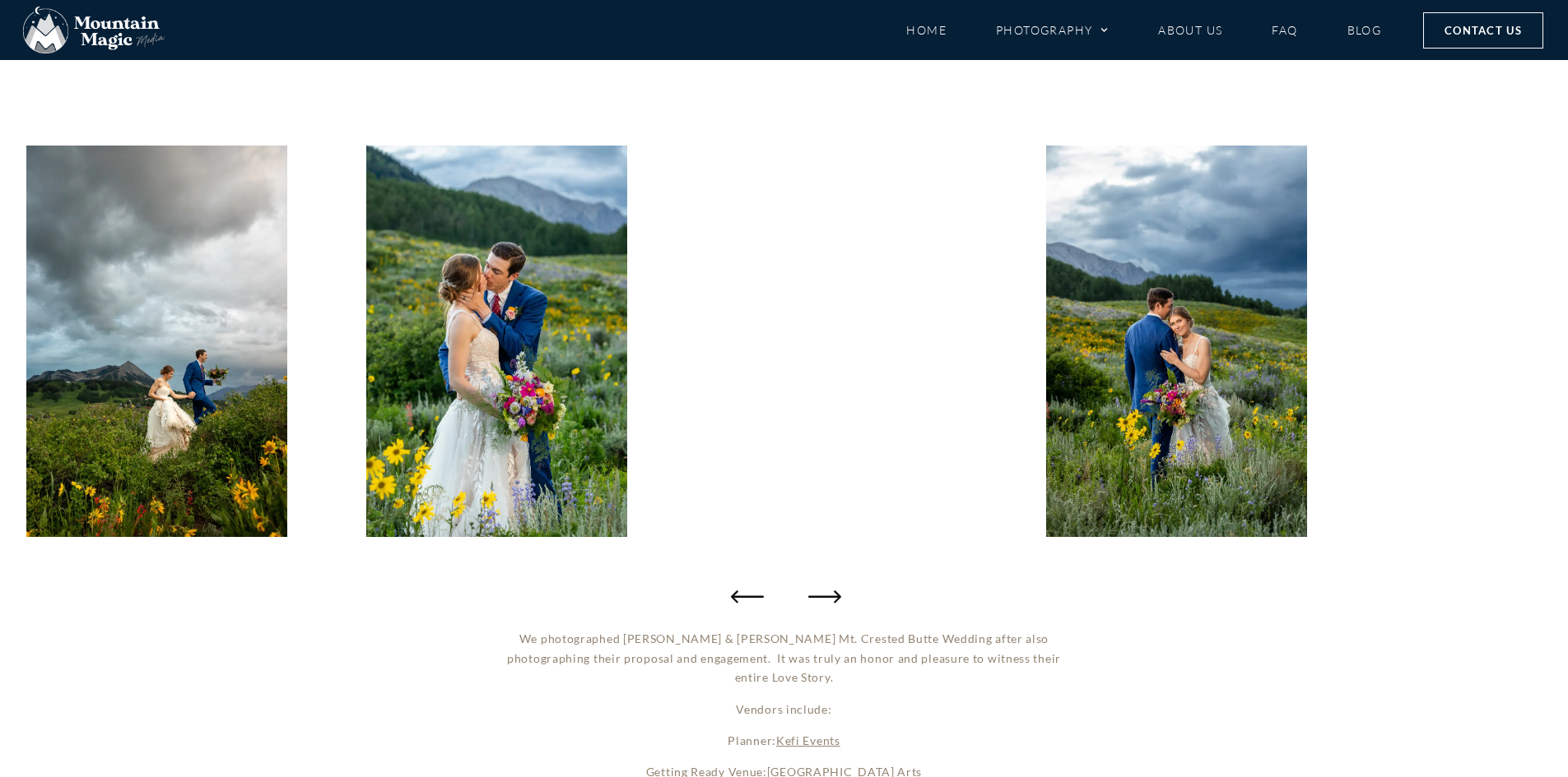
click at [831, 595] on icon "Next slide" at bounding box center [825, 596] width 33 height 33
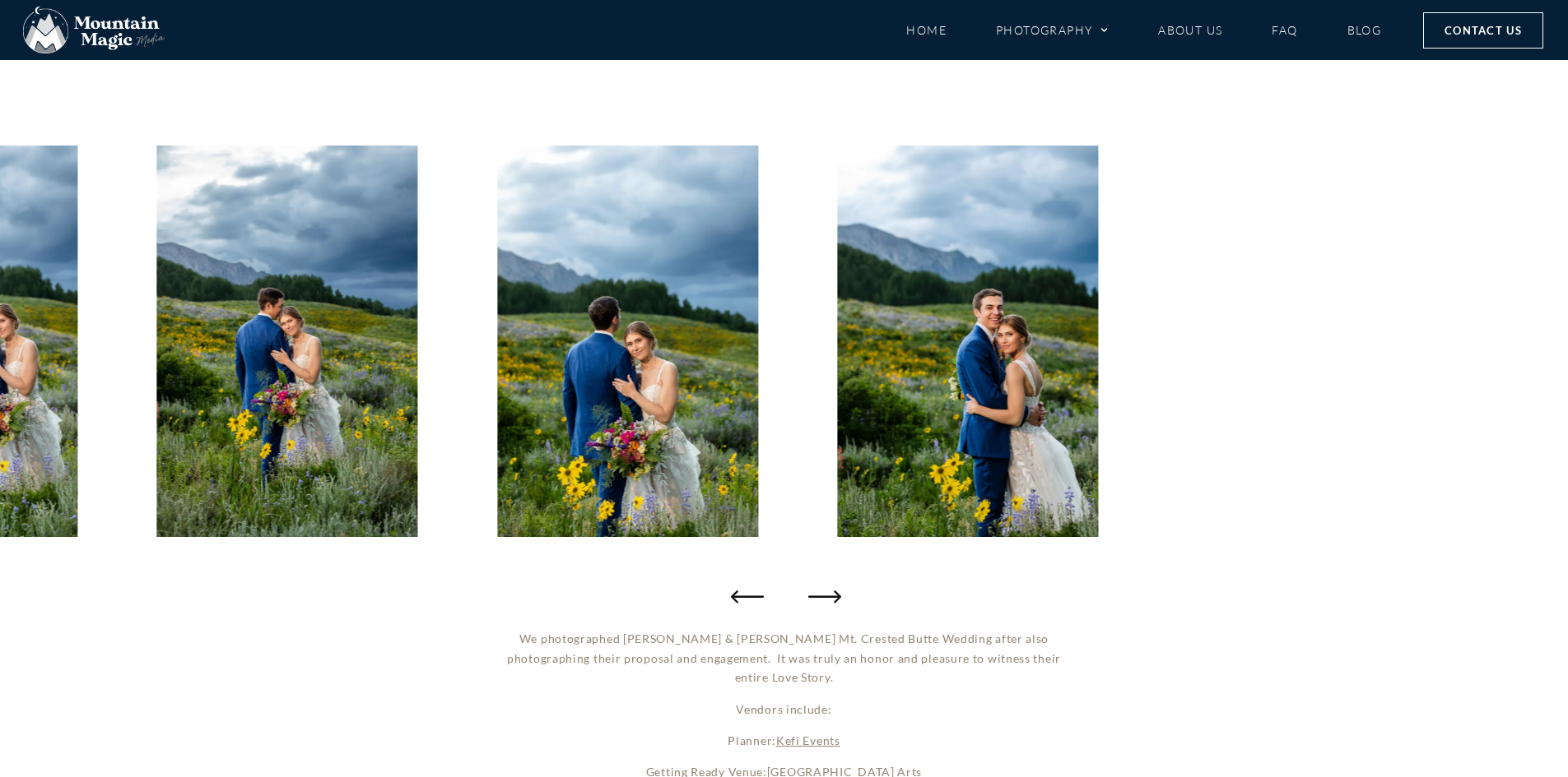
click at [831, 595] on icon "Next slide" at bounding box center [825, 596] width 33 height 33
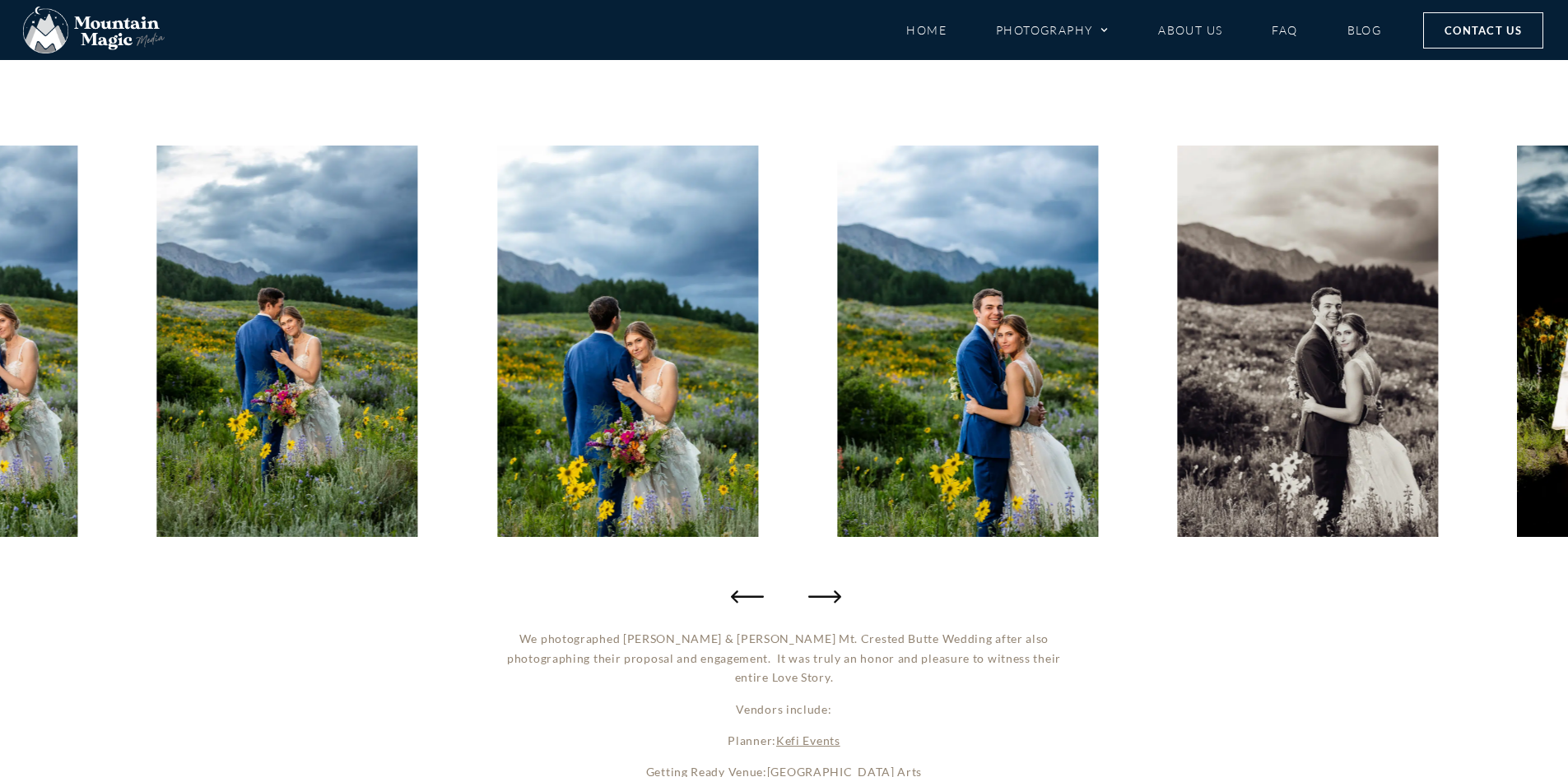
click at [831, 595] on icon "Next slide" at bounding box center [825, 596] width 33 height 33
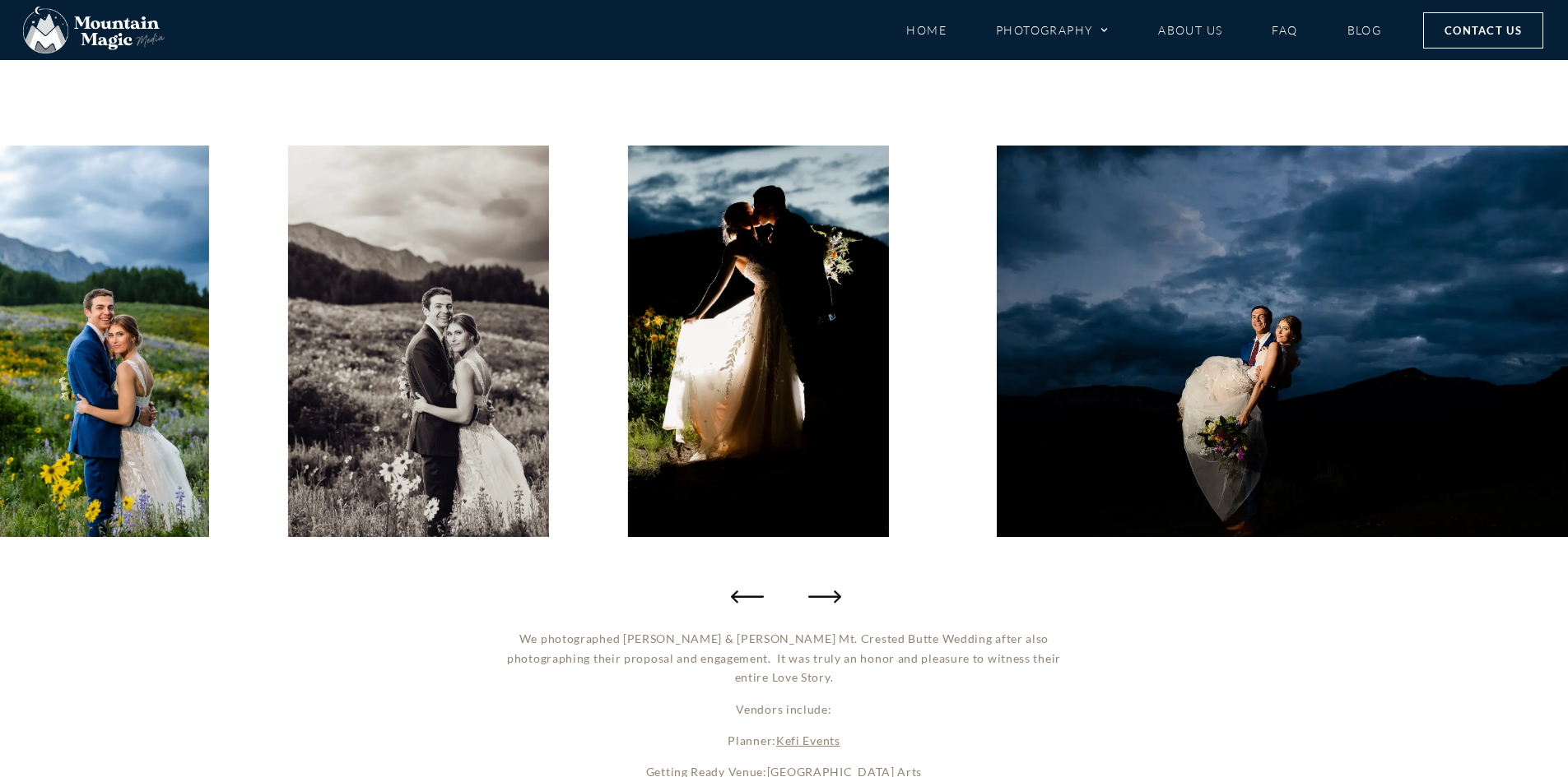
click at [831, 595] on icon "Next slide" at bounding box center [825, 596] width 33 height 33
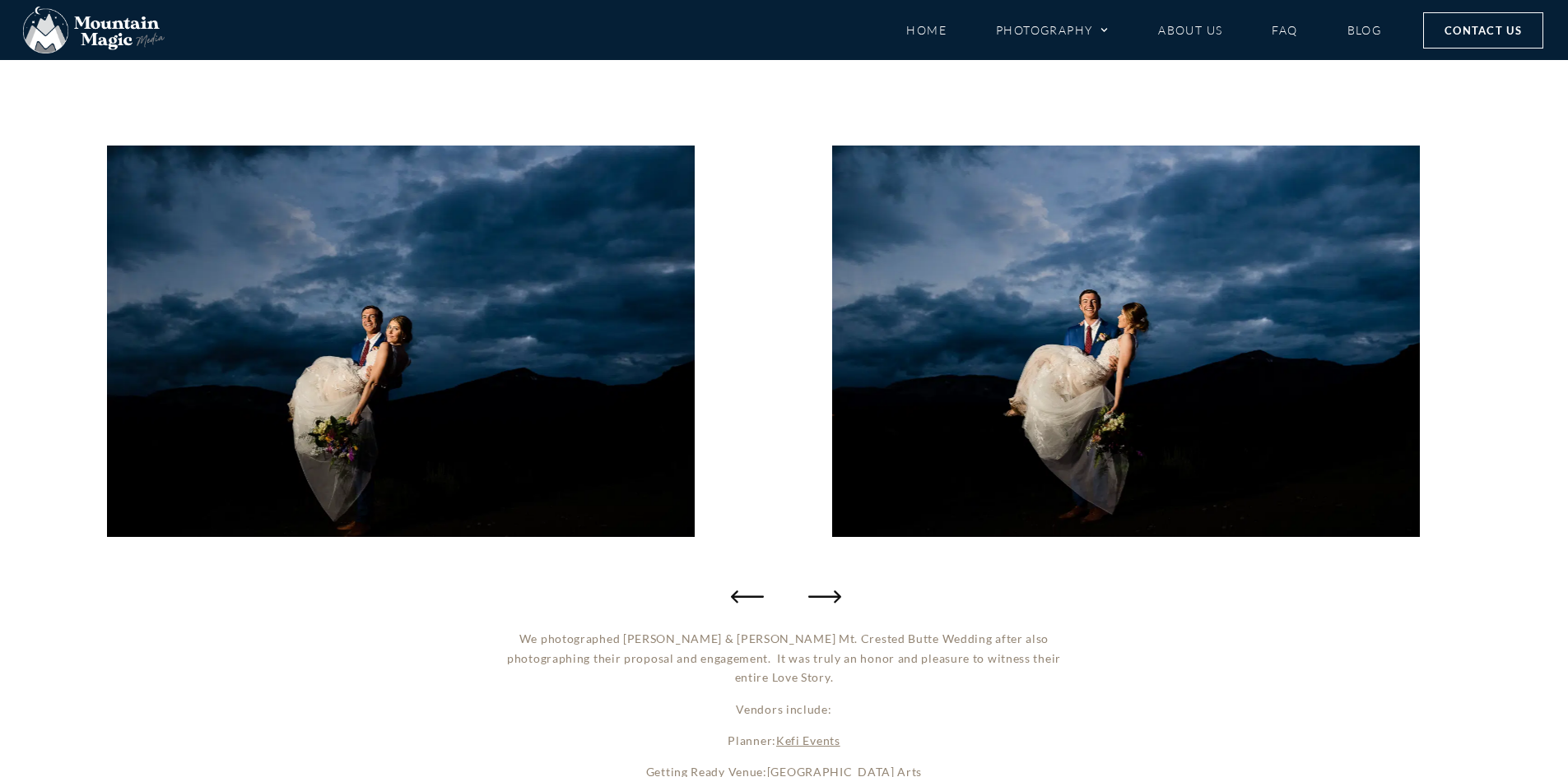
click at [831, 595] on icon "Next slide" at bounding box center [825, 596] width 33 height 33
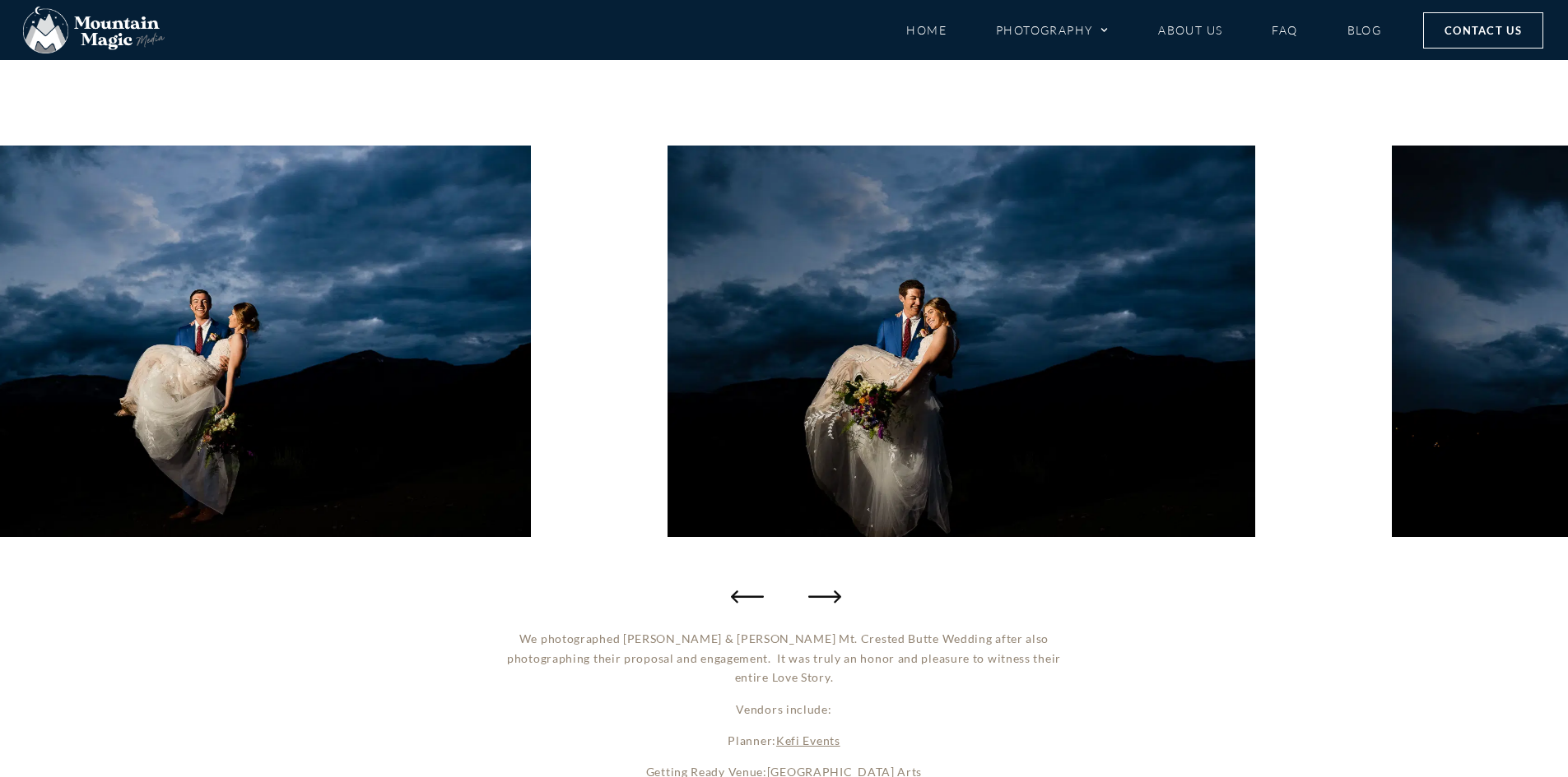
click at [831, 595] on icon "Next slide" at bounding box center [825, 596] width 33 height 33
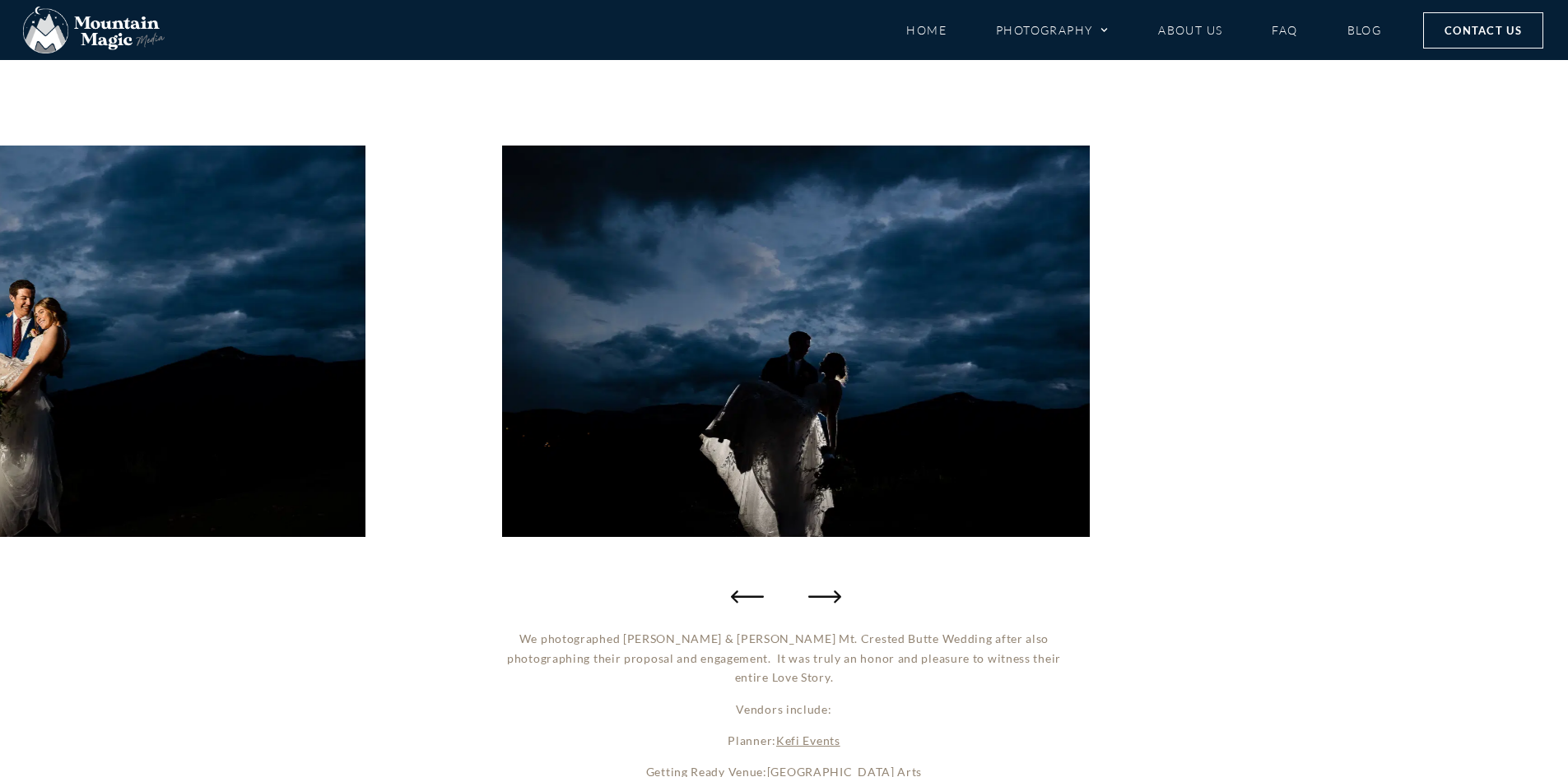
click at [831, 589] on icon "Next slide" at bounding box center [825, 596] width 33 height 33
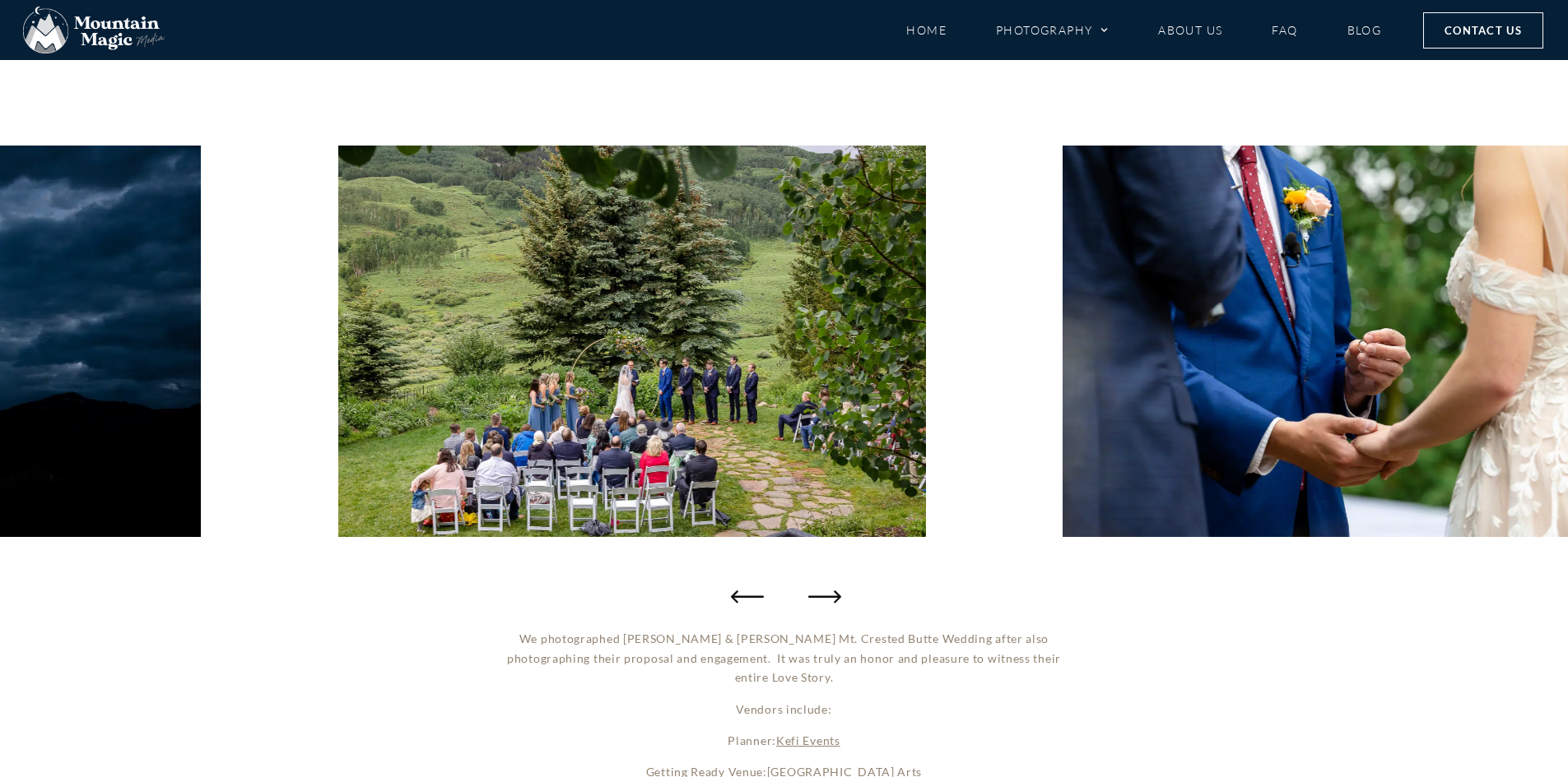
click at [831, 593] on icon "Next slide" at bounding box center [825, 596] width 33 height 33
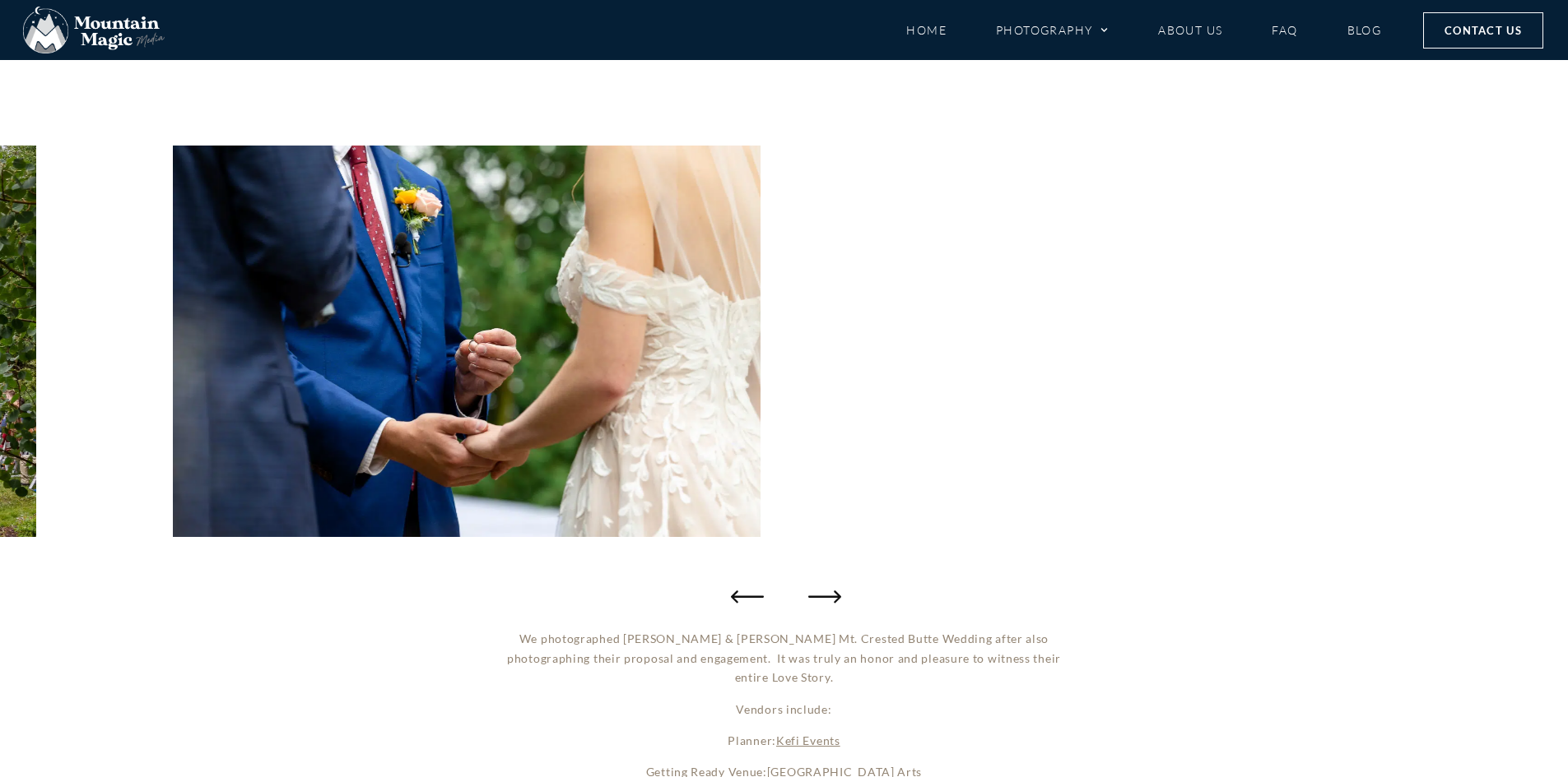
click at [831, 593] on icon "Next slide" at bounding box center [825, 596] width 33 height 33
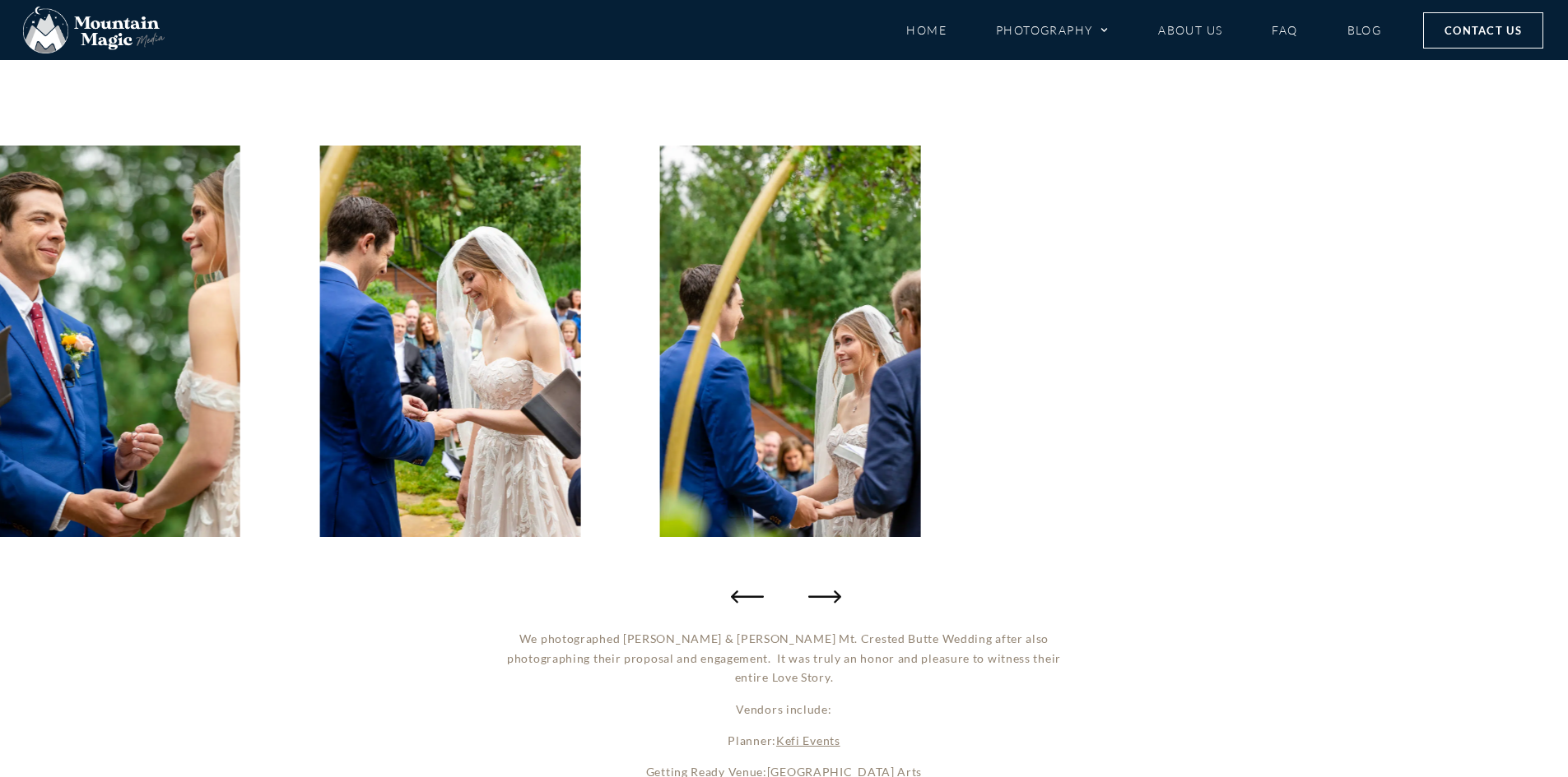
click at [831, 593] on icon "Next slide" at bounding box center [825, 596] width 33 height 33
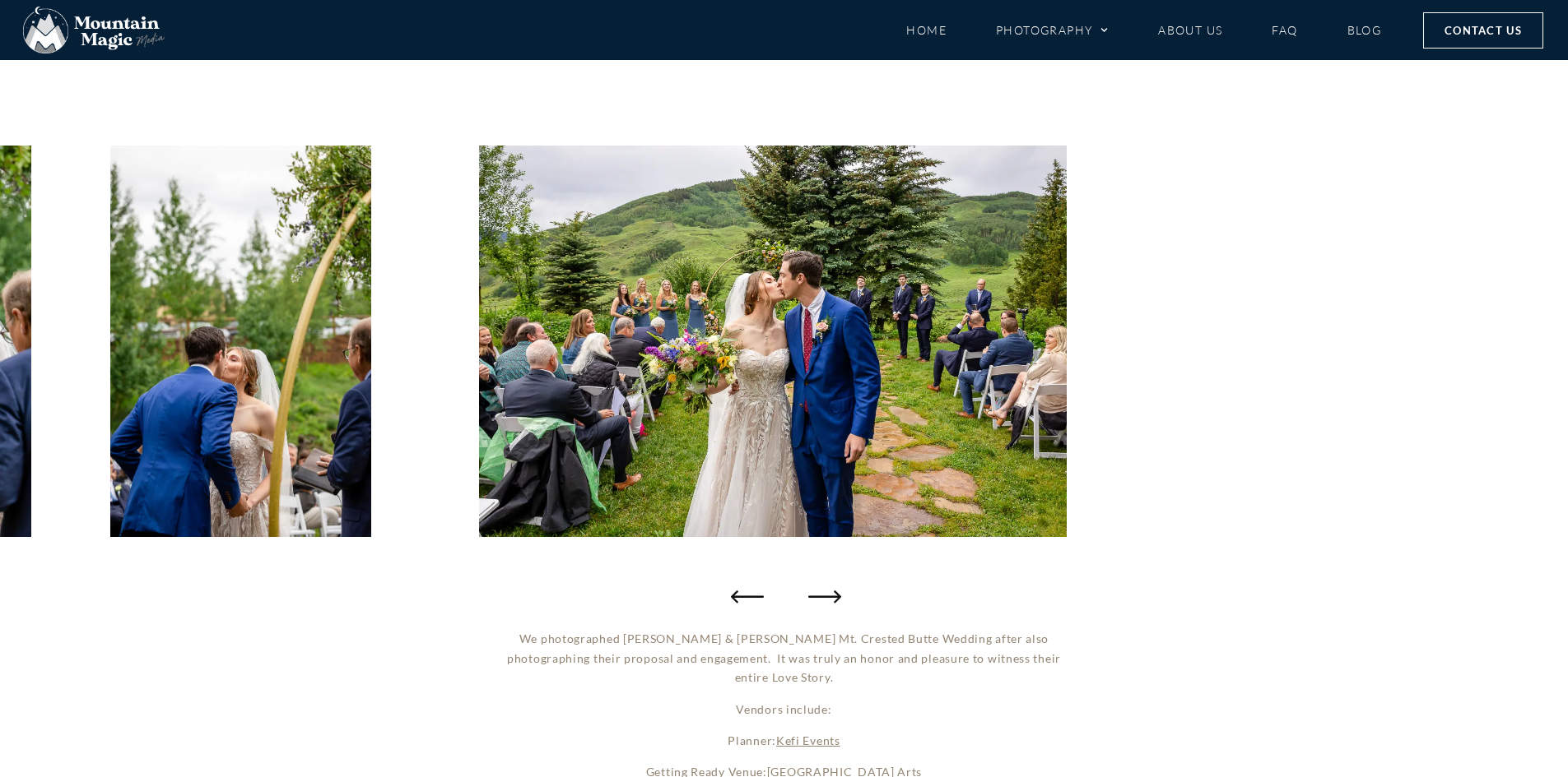
click at [831, 593] on icon "Next slide" at bounding box center [825, 596] width 33 height 33
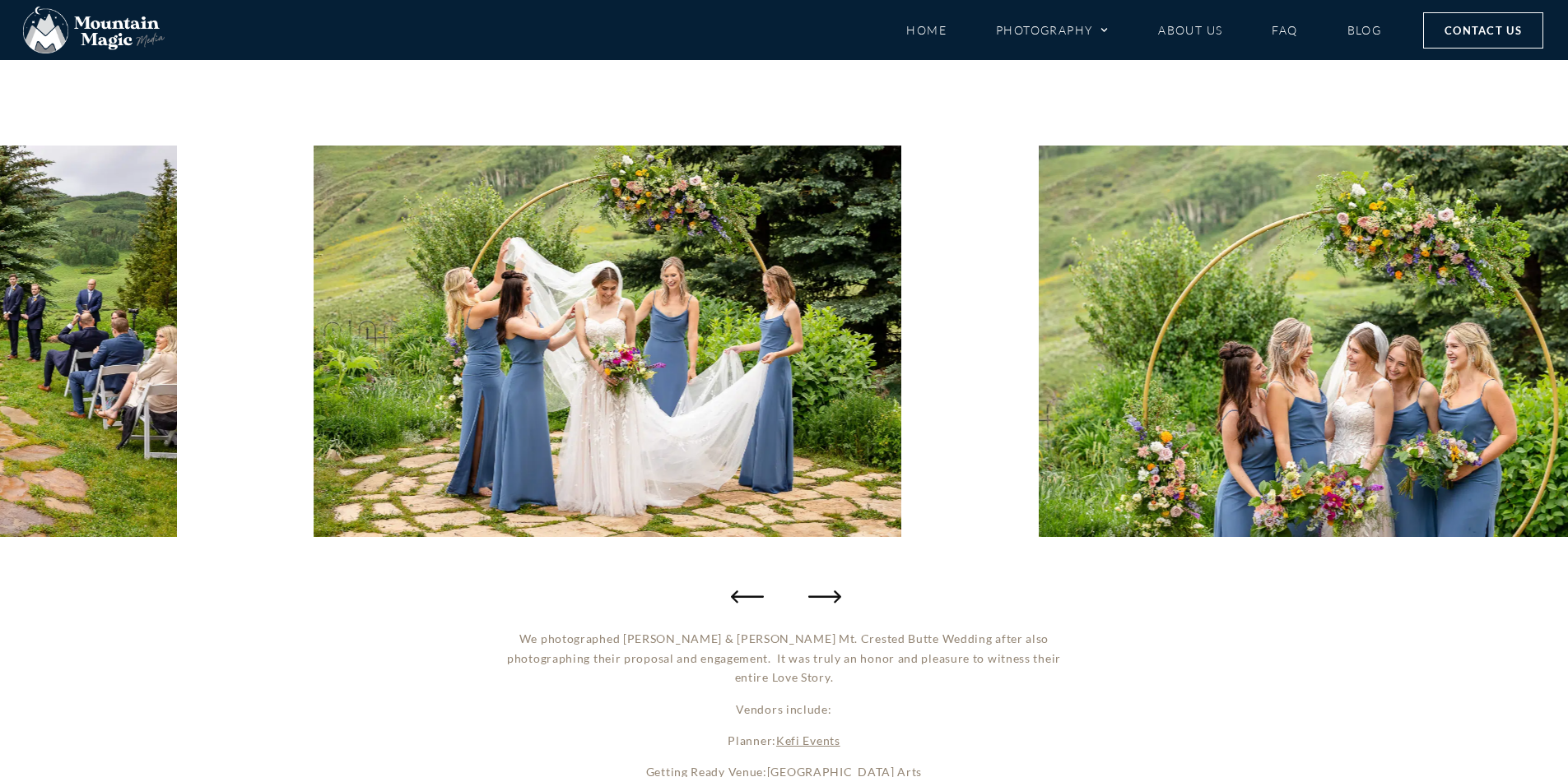
click at [831, 593] on icon "Next slide" at bounding box center [825, 596] width 33 height 33
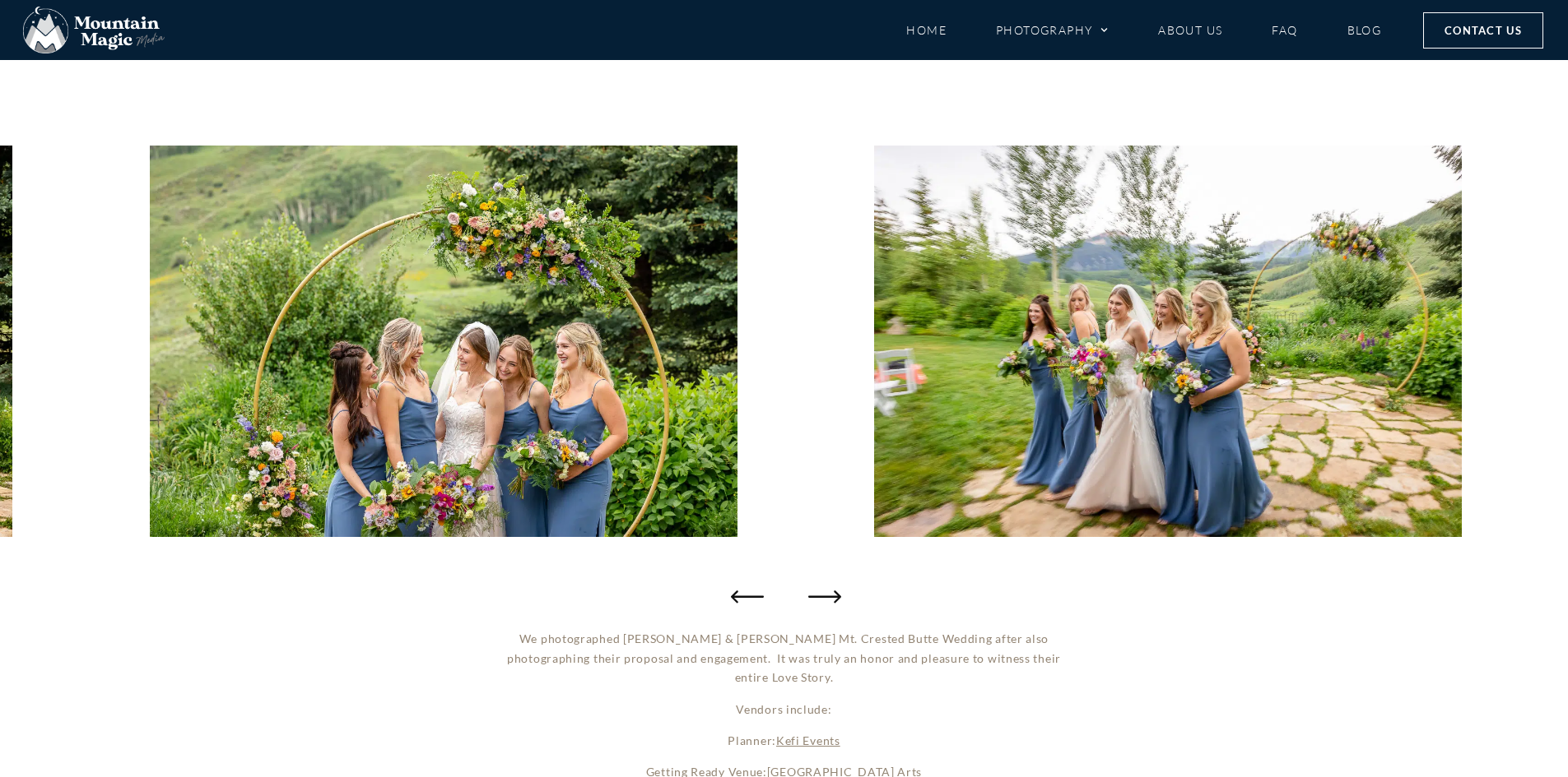
click at [831, 593] on icon "Next slide" at bounding box center [825, 596] width 33 height 33
